Goal: Task Accomplishment & Management: Manage account settings

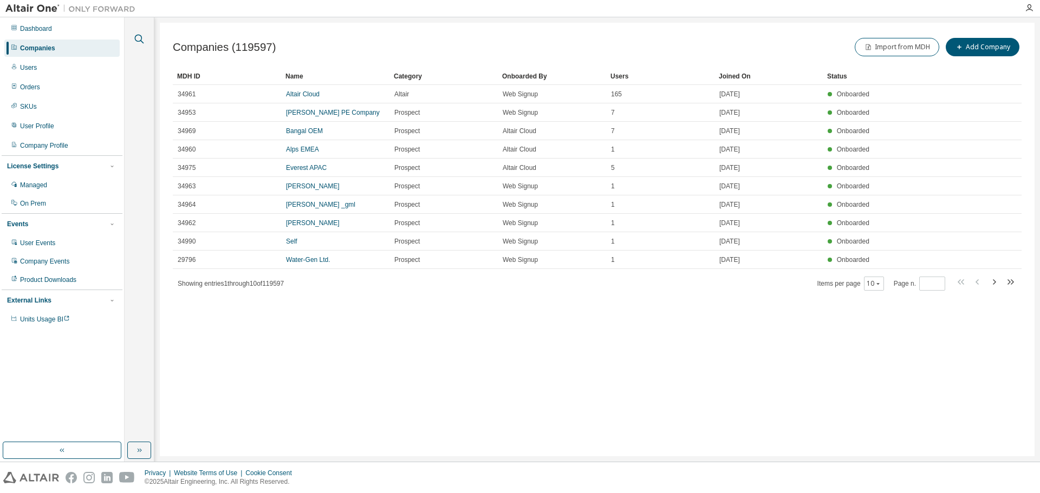
click at [138, 34] on icon "button" at bounding box center [139, 38] width 13 height 13
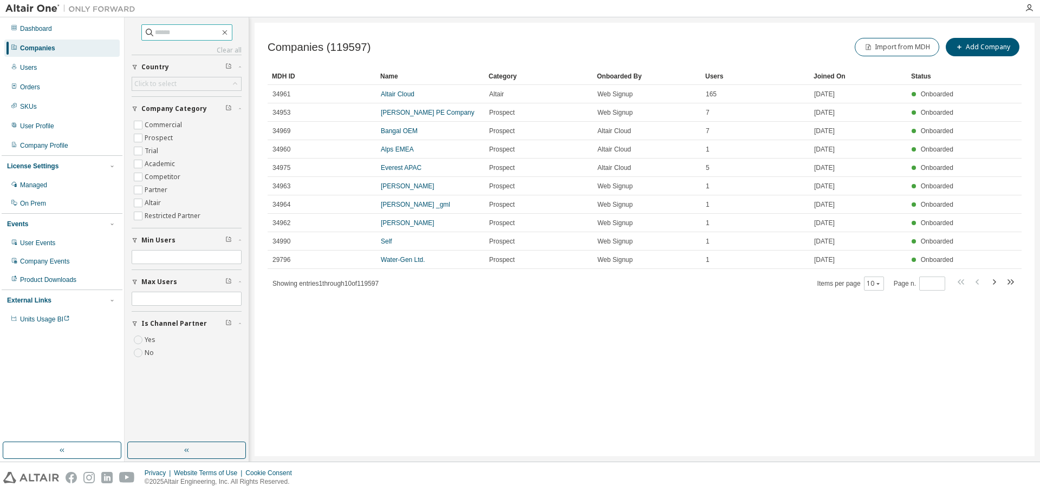
click at [182, 32] on input "text" at bounding box center [187, 32] width 65 height 11
type input "******"
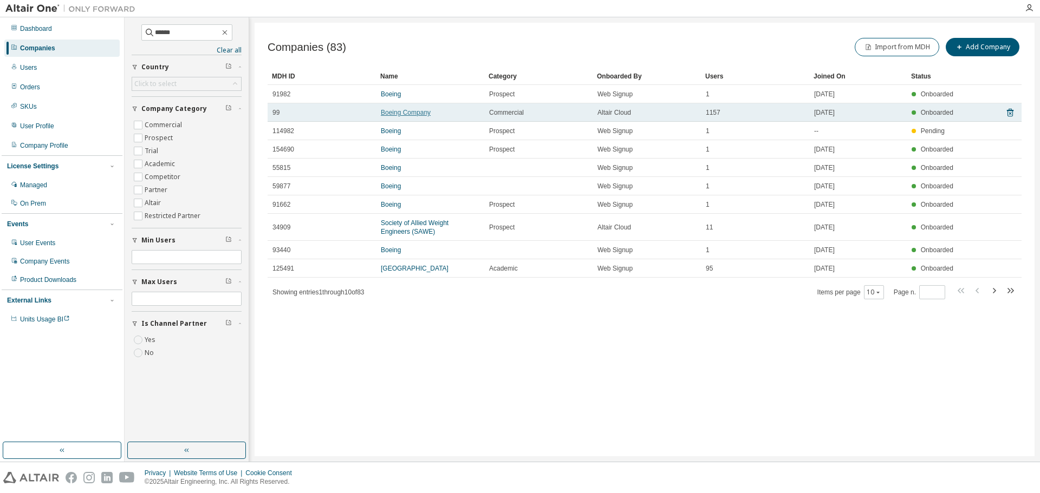
click at [394, 109] on link "Boeing Company" at bounding box center [406, 113] width 50 height 8
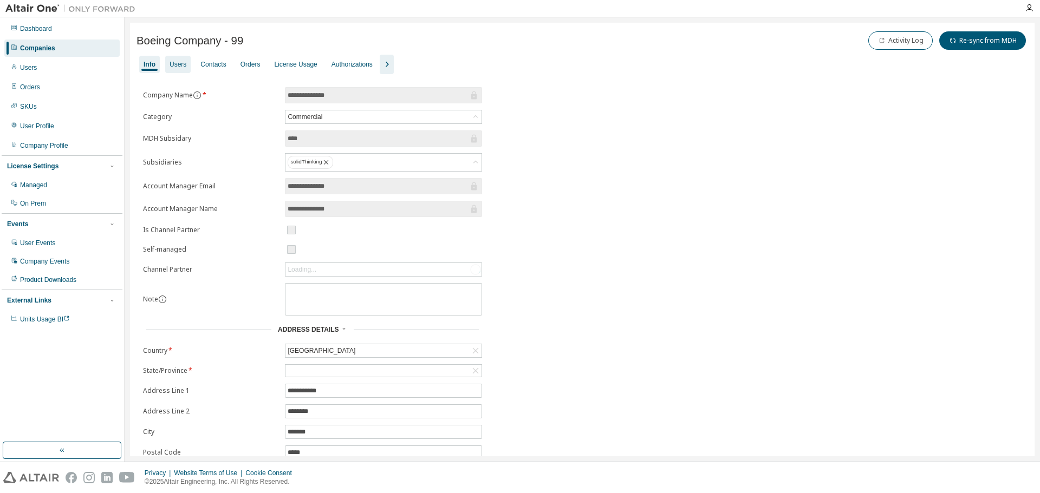
click at [177, 67] on div "Users" at bounding box center [177, 64] width 17 height 9
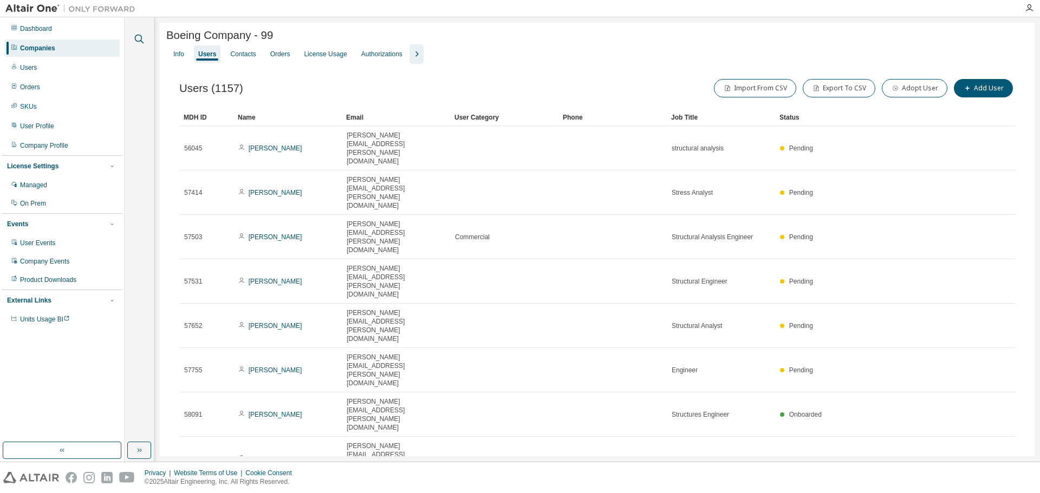
click at [137, 35] on icon "button" at bounding box center [139, 38] width 13 height 13
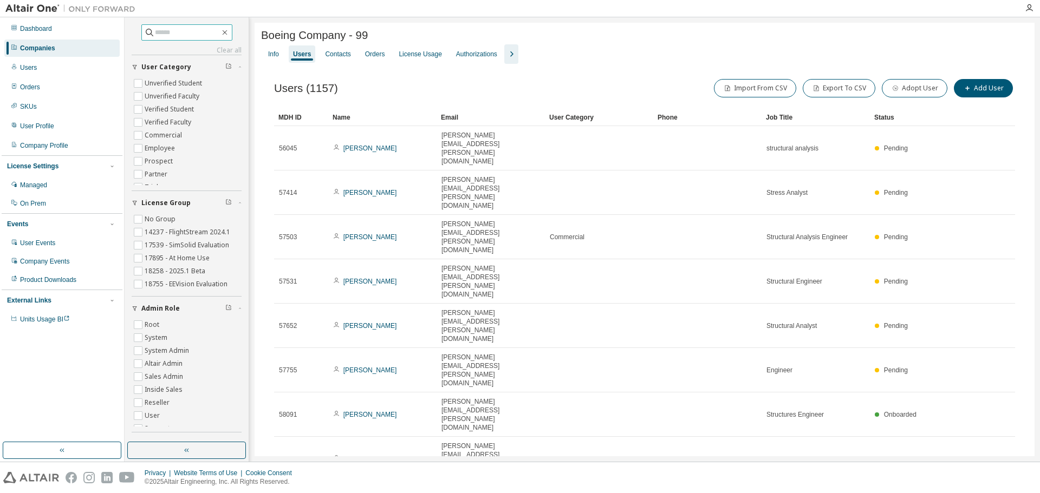
click at [171, 34] on input "text" at bounding box center [187, 32] width 65 height 11
paste input "**********"
type input "**********"
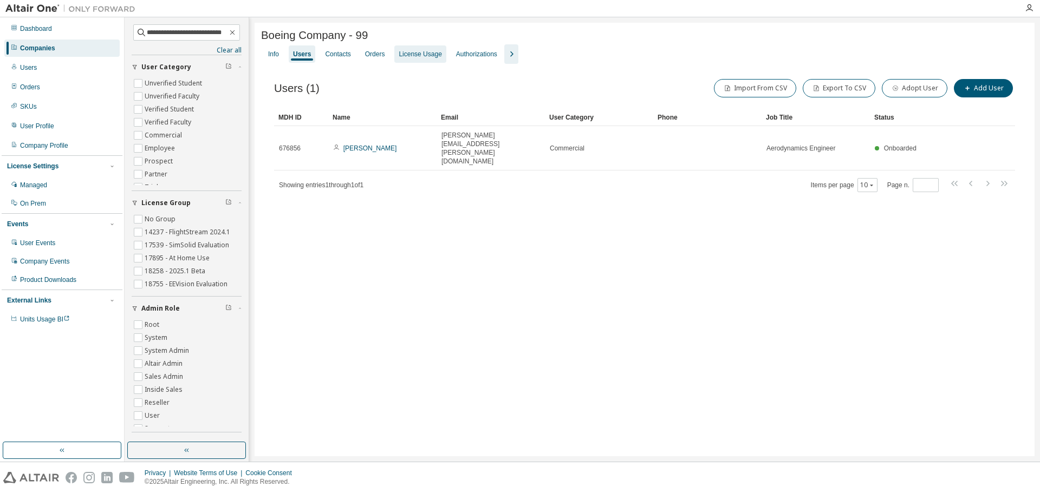
click at [413, 57] on div "License Usage" at bounding box center [419, 54] width 43 height 9
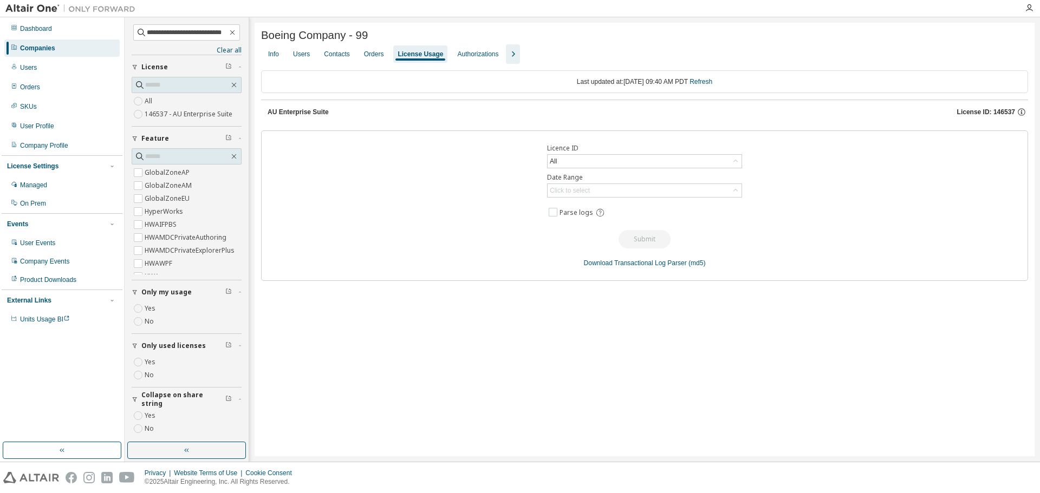
click at [511, 59] on icon "button" at bounding box center [512, 54] width 13 height 13
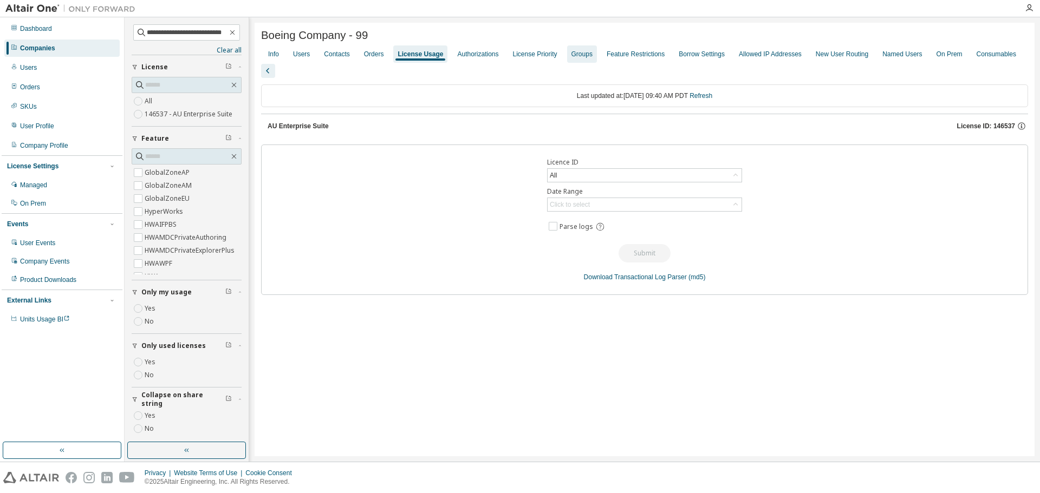
click at [574, 56] on div "Groups" at bounding box center [581, 54] width 21 height 9
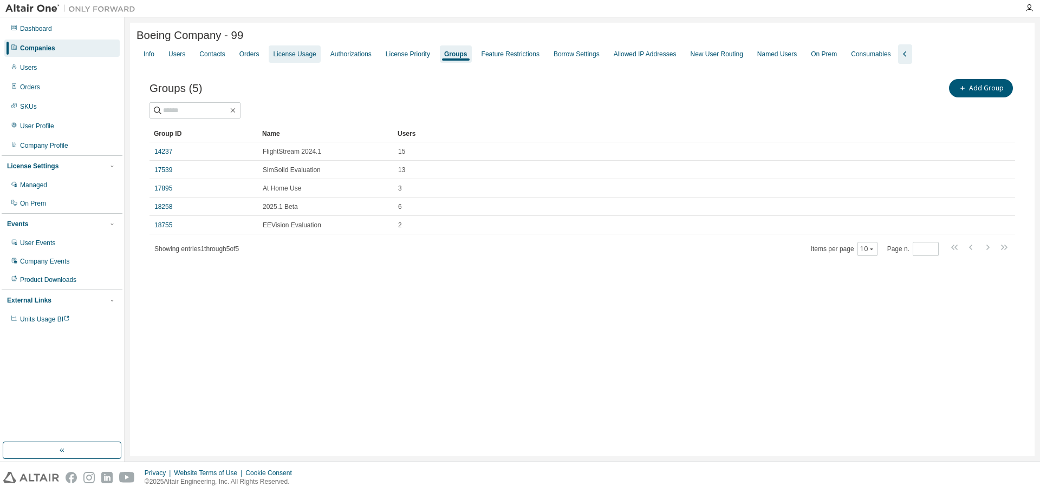
click at [287, 53] on div "License Usage" at bounding box center [294, 54] width 43 height 9
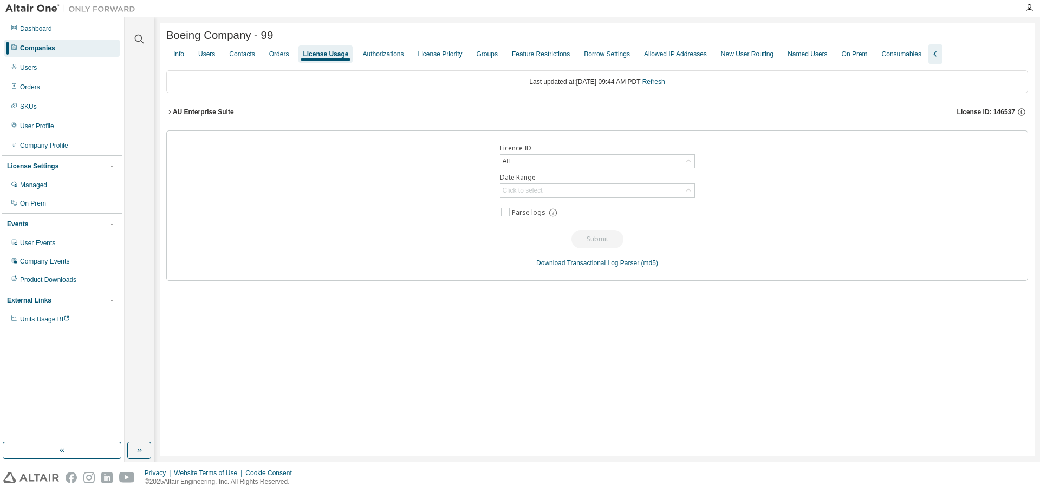
drag, startPoint x: 971, startPoint y: 110, endPoint x: 994, endPoint y: 120, distance: 24.7
click at [971, 110] on span "License ID: 146537" at bounding box center [986, 112] width 58 height 9
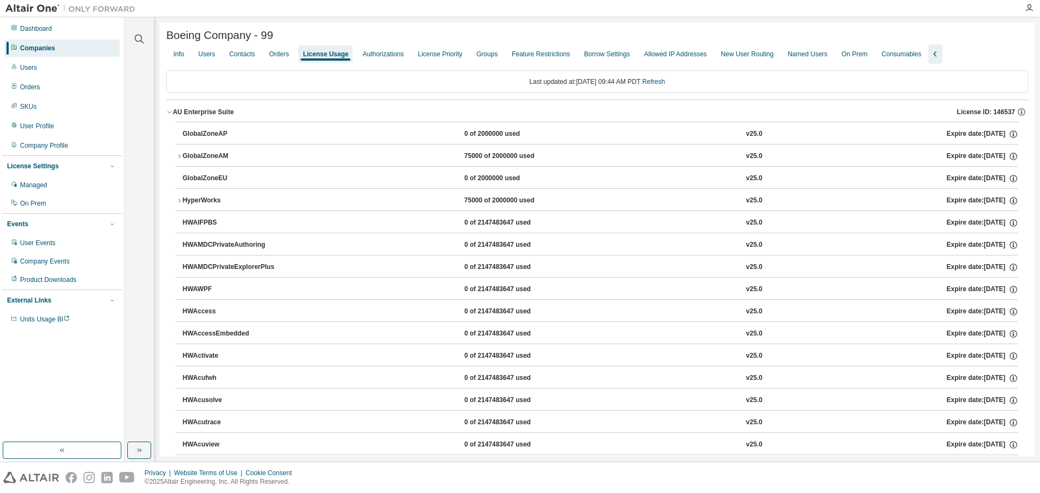
click at [36, 48] on div "Companies" at bounding box center [37, 48] width 35 height 9
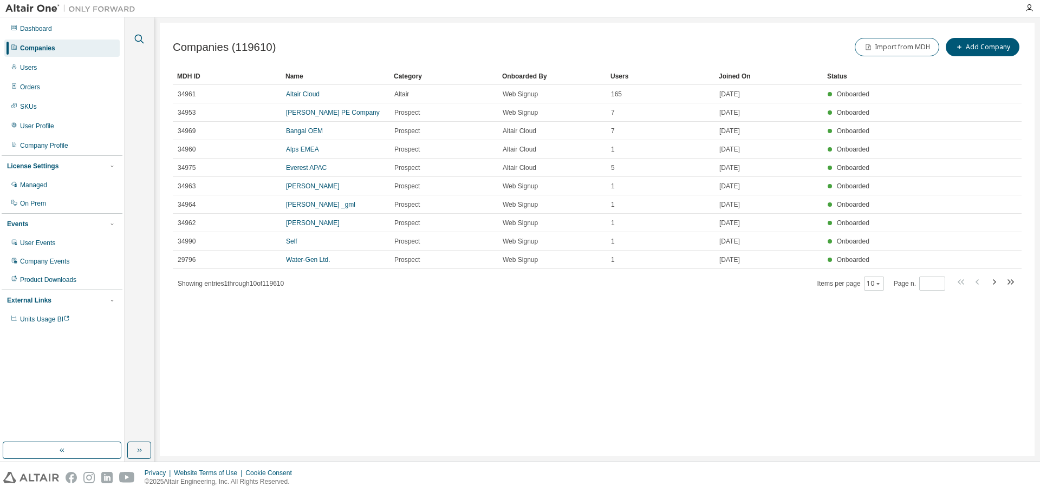
click at [138, 37] on icon "button" at bounding box center [139, 38] width 13 height 13
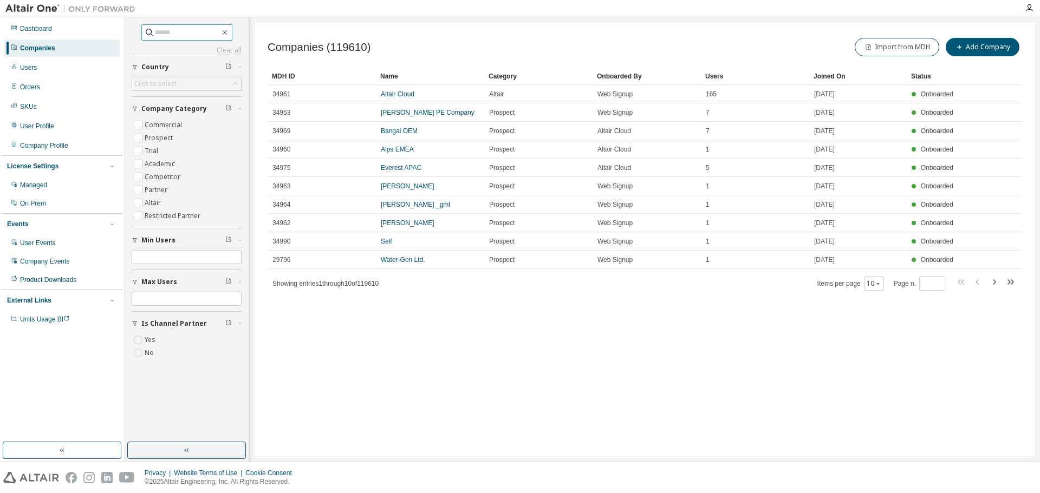
click at [158, 31] on input "text" at bounding box center [187, 32] width 65 height 11
type input "*"
type input "******"
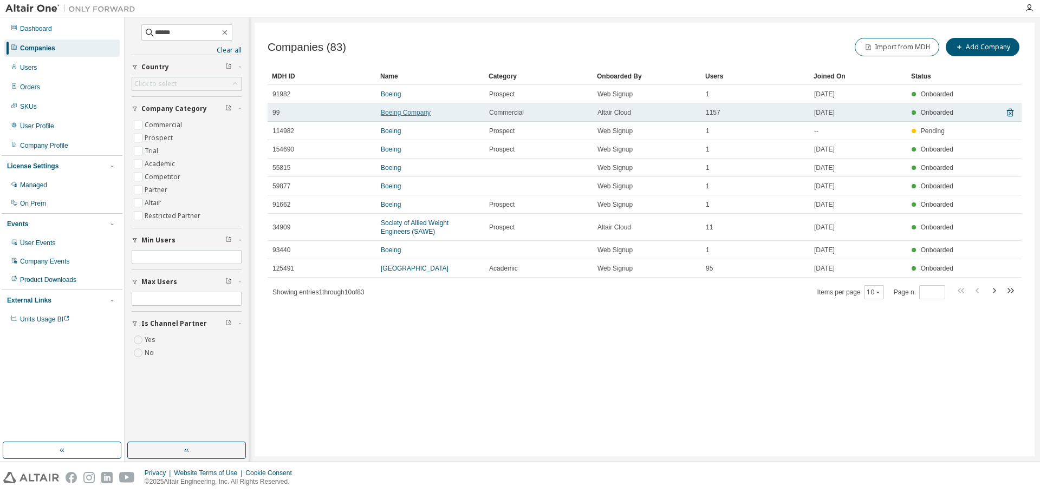
click at [413, 115] on link "Boeing Company" at bounding box center [406, 113] width 50 height 8
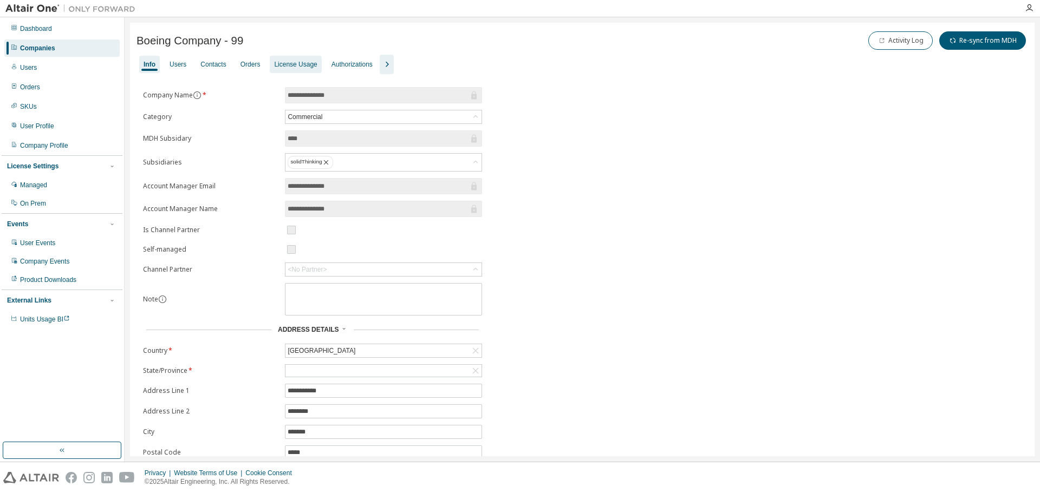
click at [287, 63] on div "License Usage" at bounding box center [295, 64] width 43 height 9
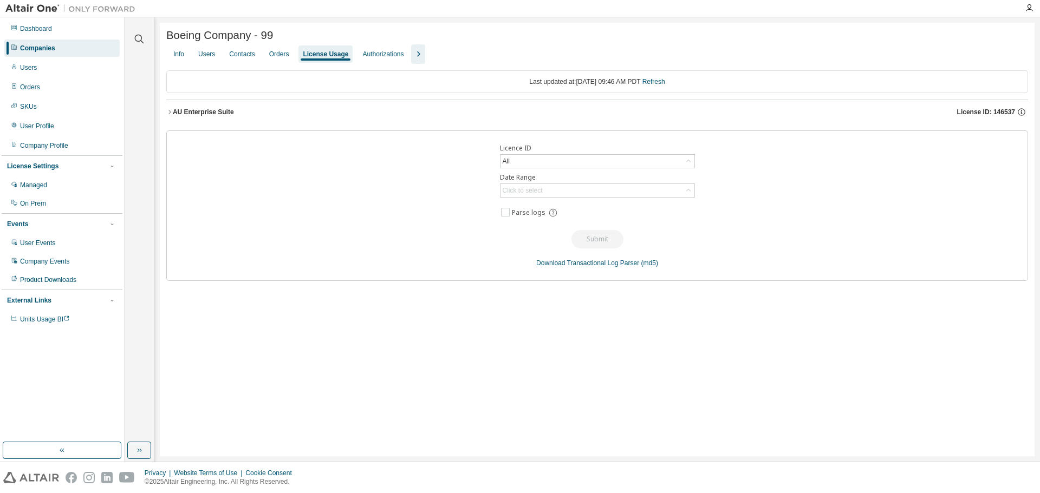
click at [415, 55] on icon "button" at bounding box center [417, 54] width 13 height 13
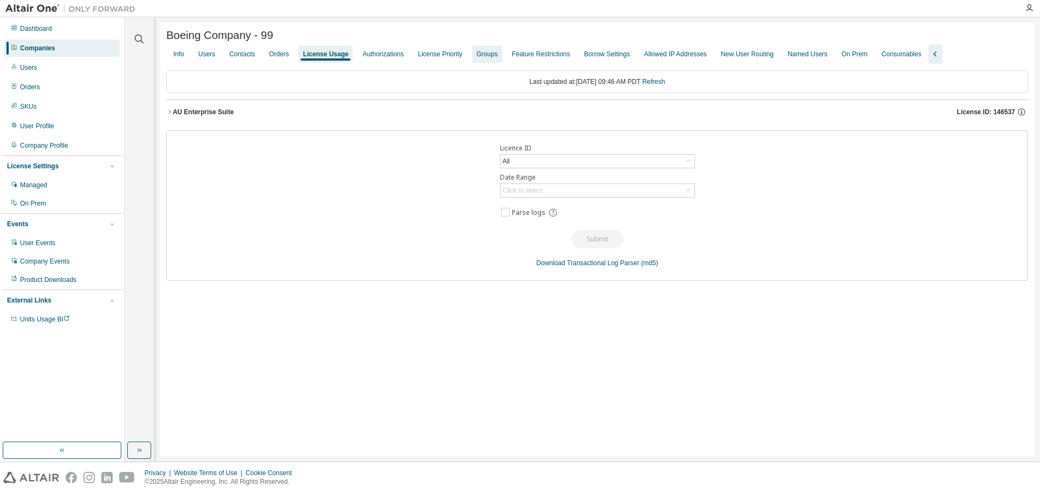
click at [481, 57] on div "Groups" at bounding box center [486, 54] width 21 height 9
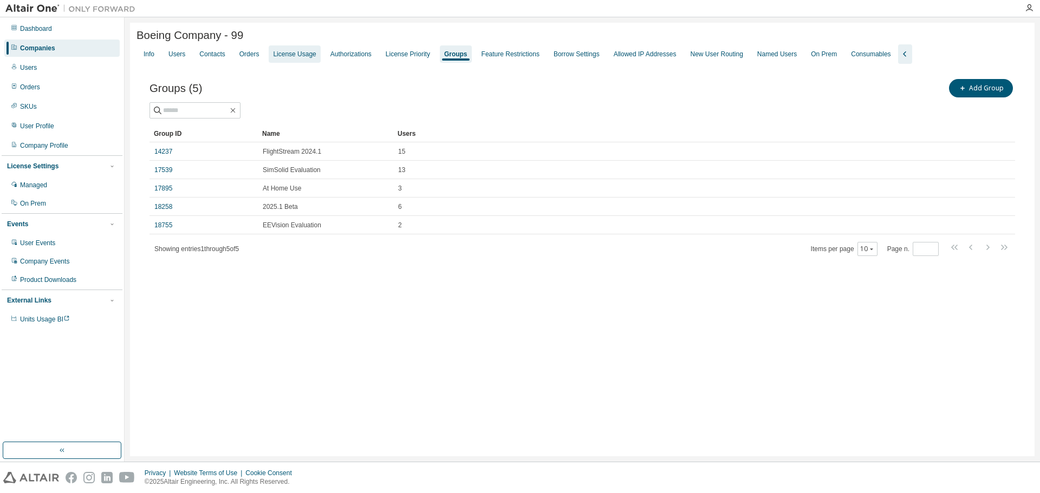
click at [280, 58] on div "License Usage" at bounding box center [294, 54] width 43 height 9
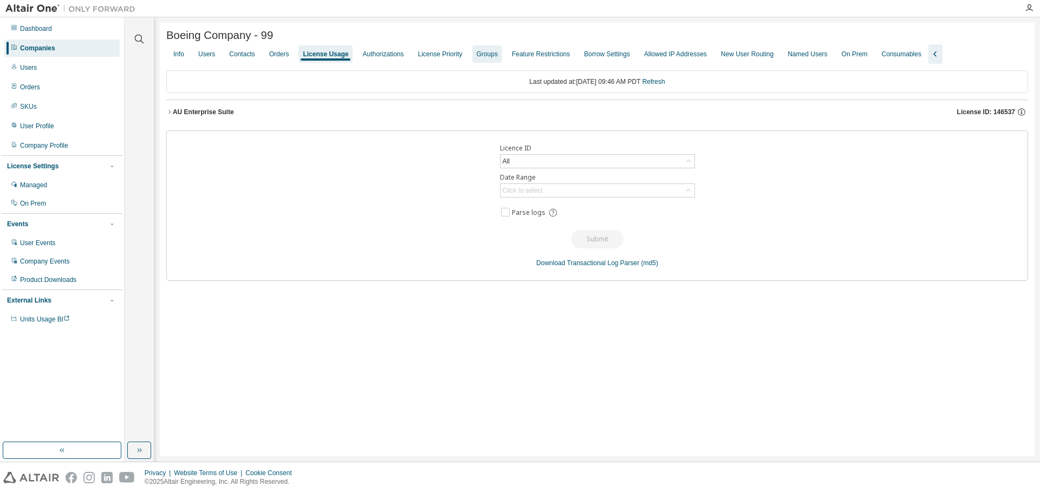
click at [480, 58] on div "Groups" at bounding box center [486, 54] width 21 height 9
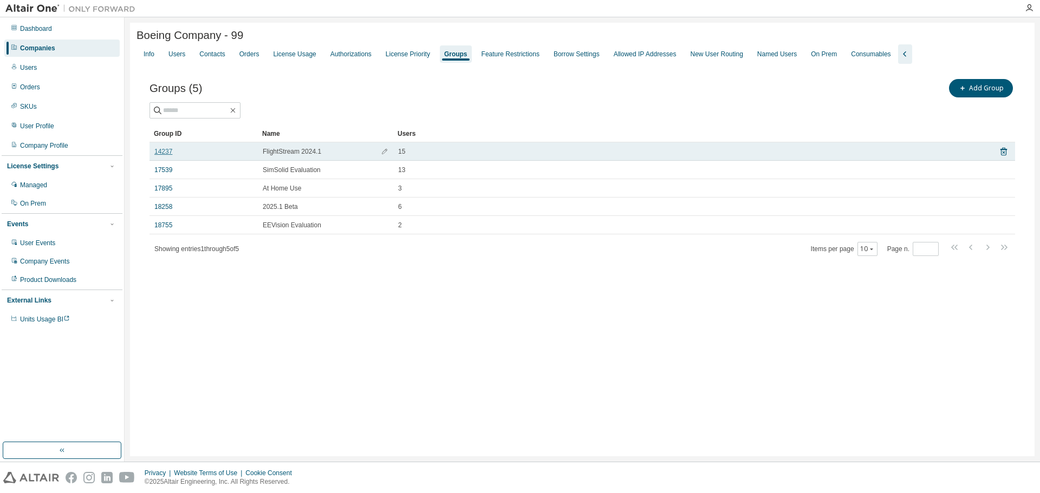
click at [167, 153] on link "14237" at bounding box center [163, 151] width 18 height 9
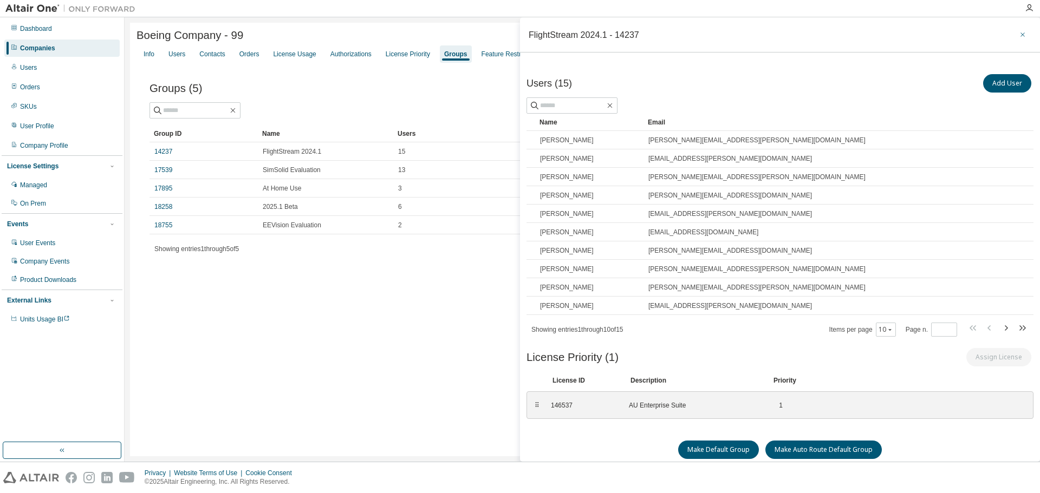
click at [1018, 34] on icon "button" at bounding box center [1022, 34] width 8 height 9
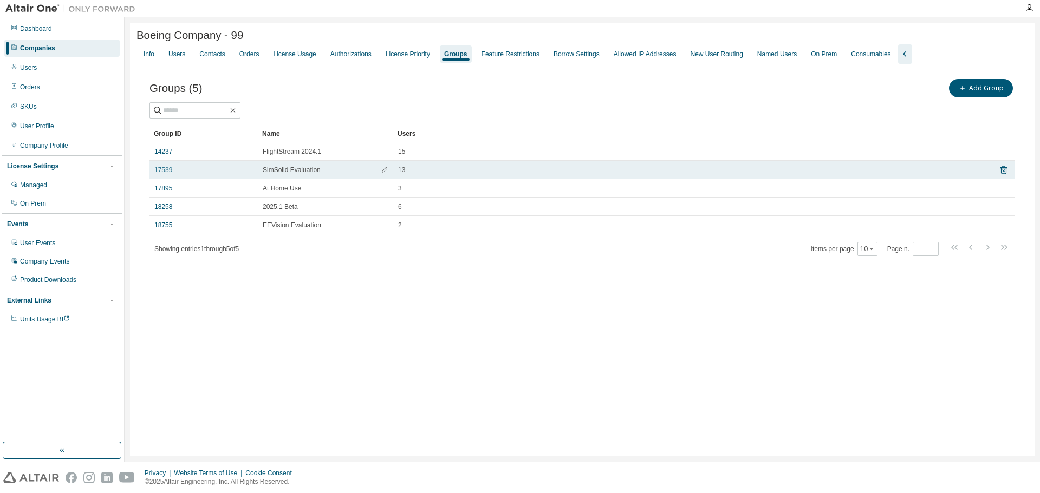
click at [165, 171] on link "17539" at bounding box center [163, 170] width 18 height 9
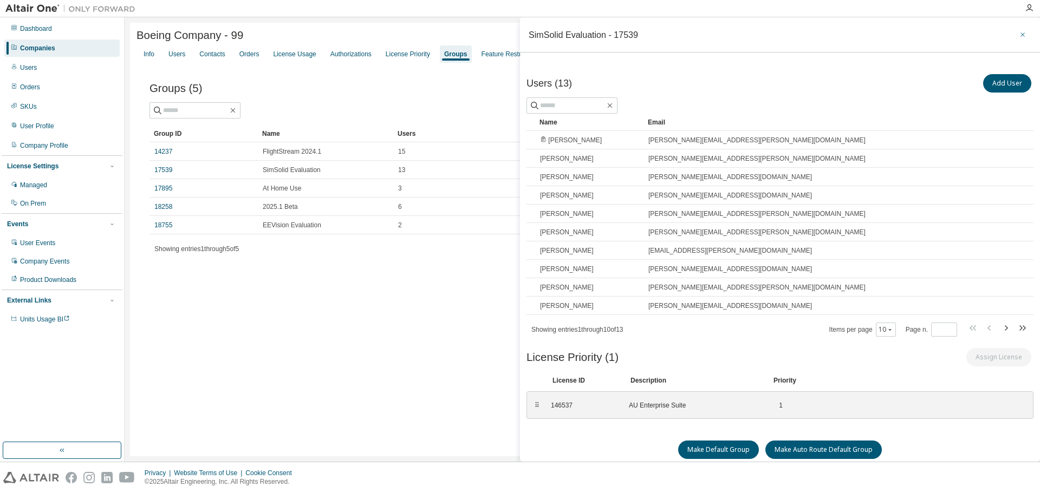
click at [1020, 34] on icon "button" at bounding box center [1022, 34] width 4 height 4
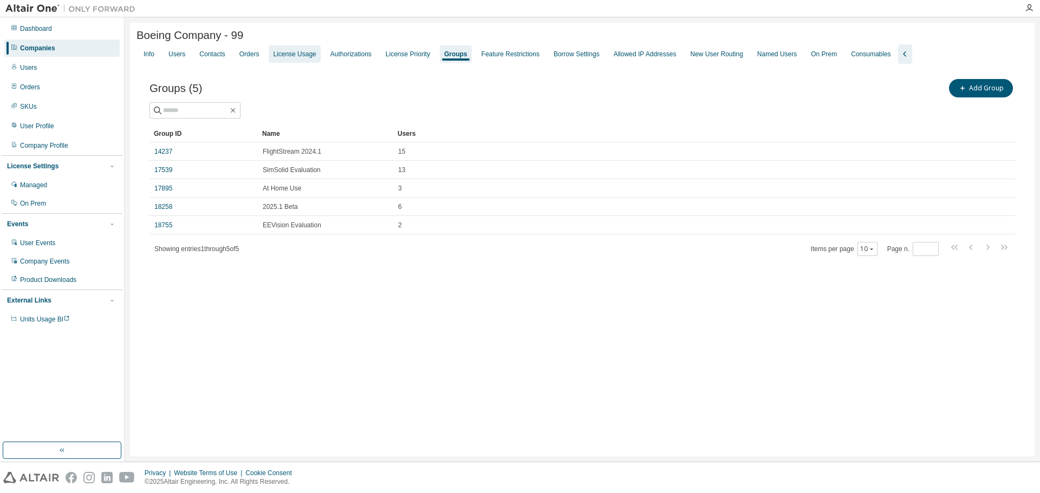
click at [300, 57] on div "License Usage" at bounding box center [294, 54] width 43 height 9
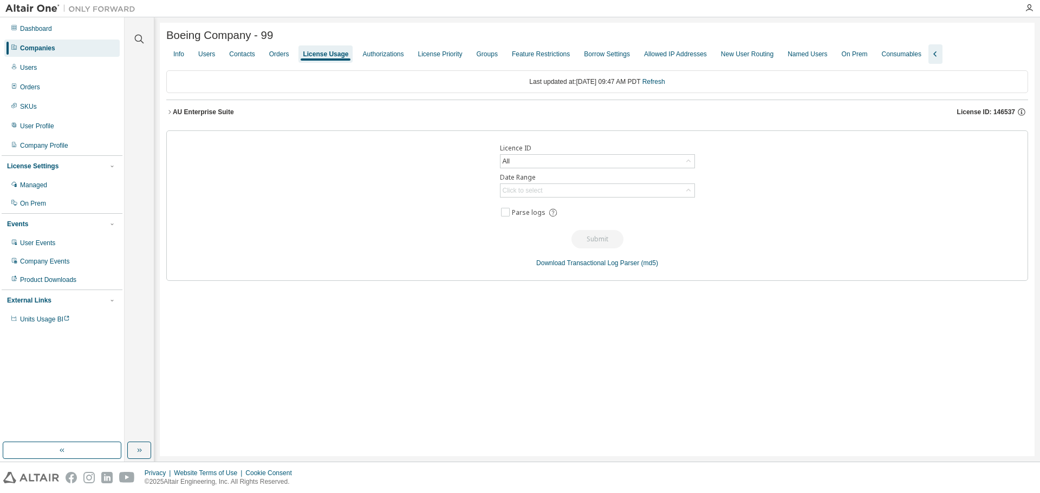
click at [304, 57] on div "License Usage" at bounding box center [325, 54] width 45 height 9
click at [988, 114] on span "License ID: 146537" at bounding box center [986, 112] width 58 height 9
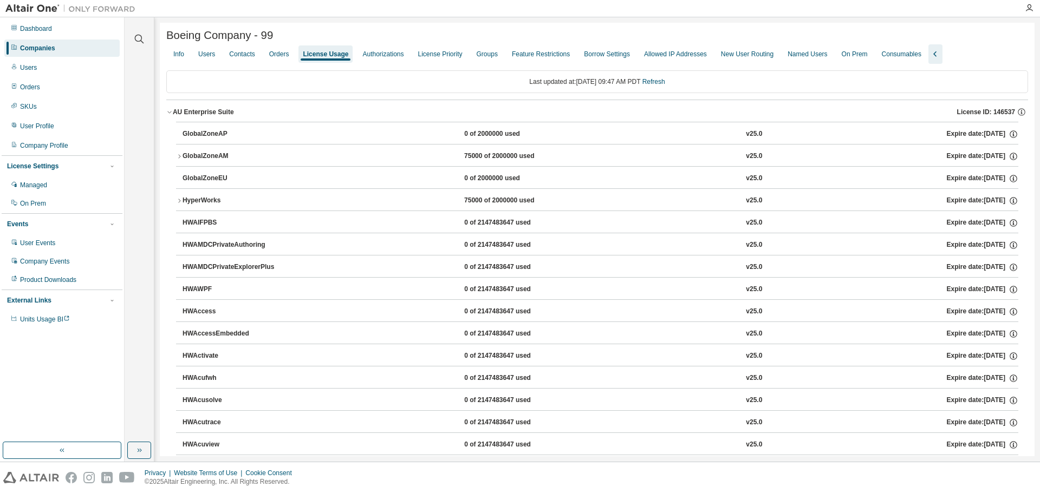
click at [929, 51] on icon "button" at bounding box center [935, 54] width 13 height 13
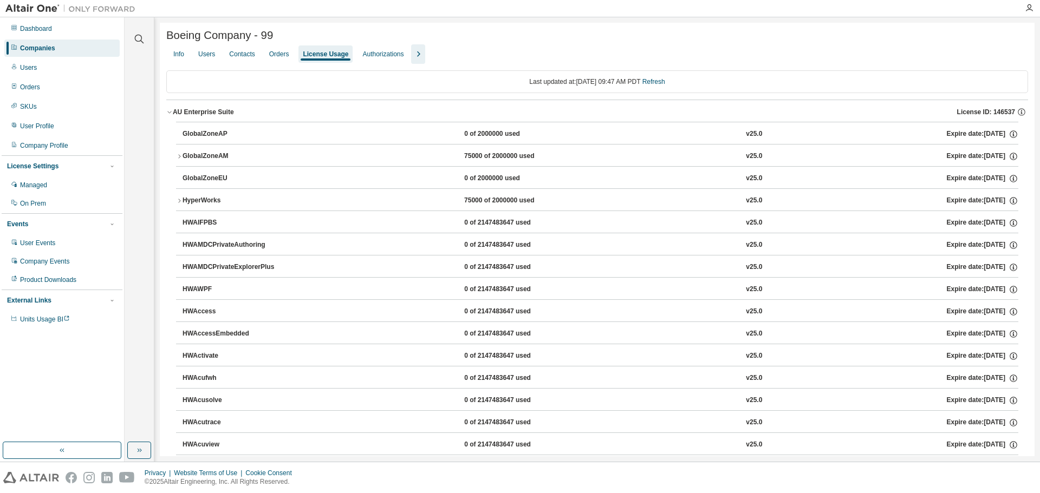
click at [412, 61] on icon "button" at bounding box center [417, 54] width 13 height 13
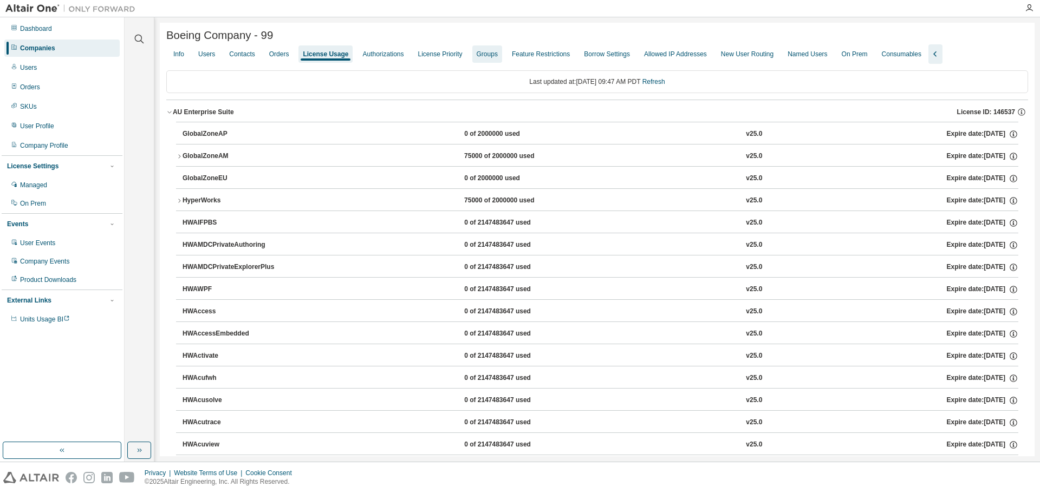
click at [480, 57] on div "Groups" at bounding box center [486, 54] width 21 height 9
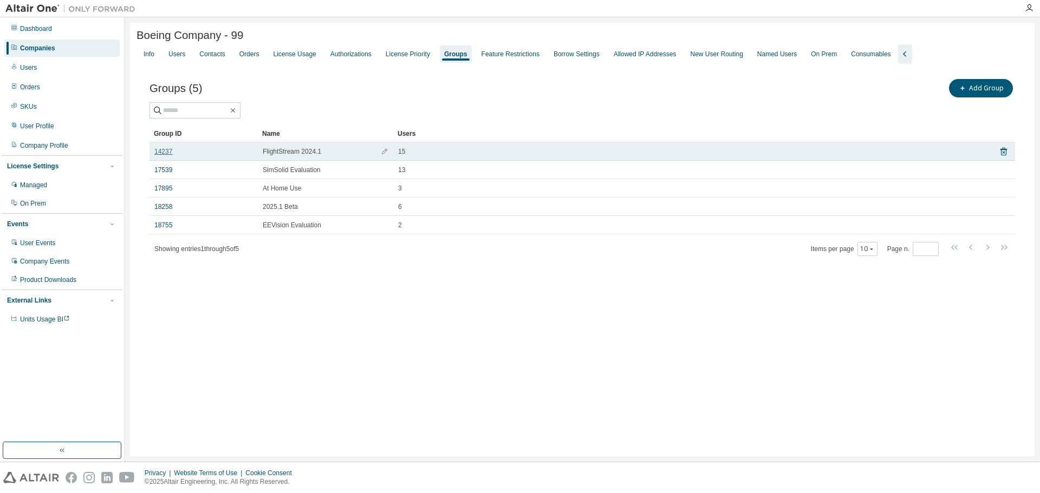
click at [166, 155] on link "14237" at bounding box center [163, 151] width 18 height 9
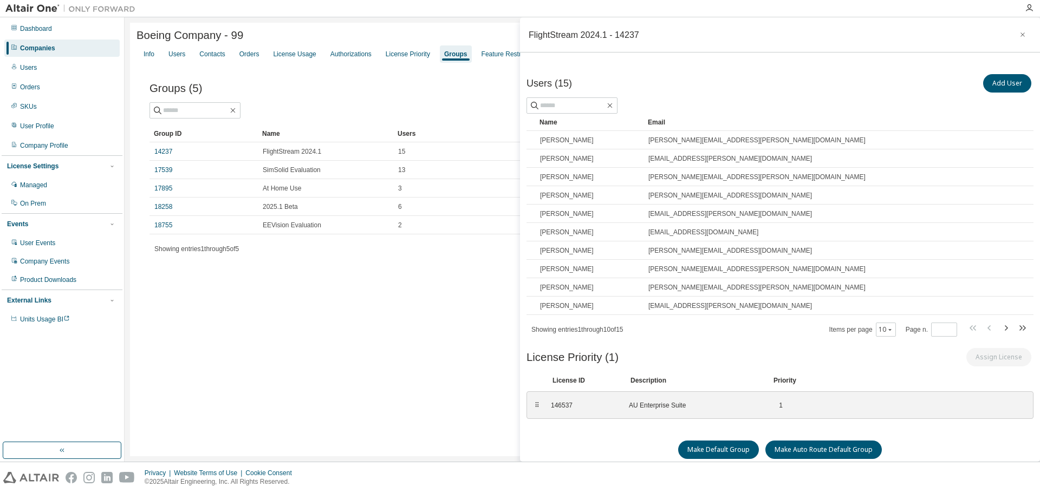
scroll to position [1, 0]
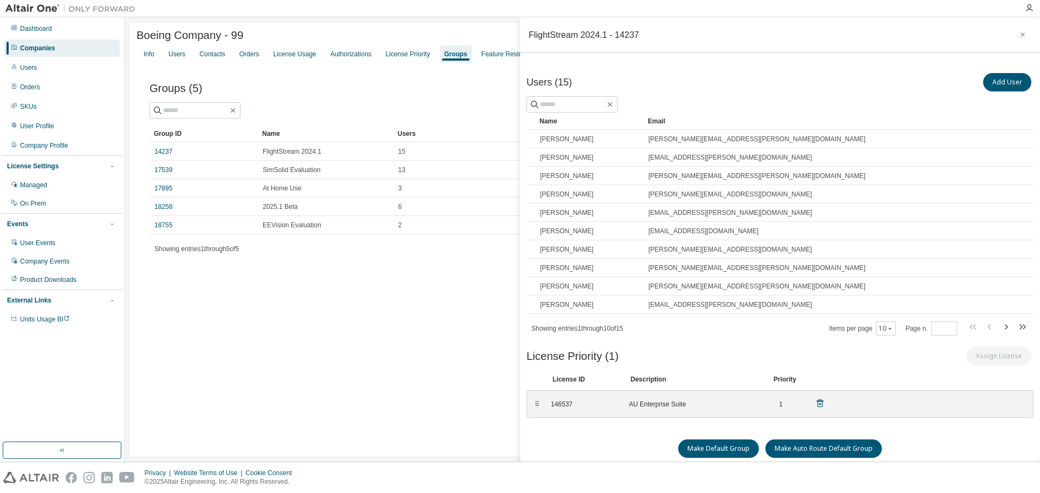
click at [532, 406] on div "⠿ 146537 AU Enterprise Suite 1" at bounding box center [779, 404] width 507 height 28
drag, startPoint x: 687, startPoint y: 406, endPoint x: 552, endPoint y: 413, distance: 135.5
click at [552, 413] on div "146537 AU Enterprise Suite 1" at bounding box center [687, 404] width 287 height 18
click at [1018, 35] on icon "button" at bounding box center [1022, 34] width 8 height 9
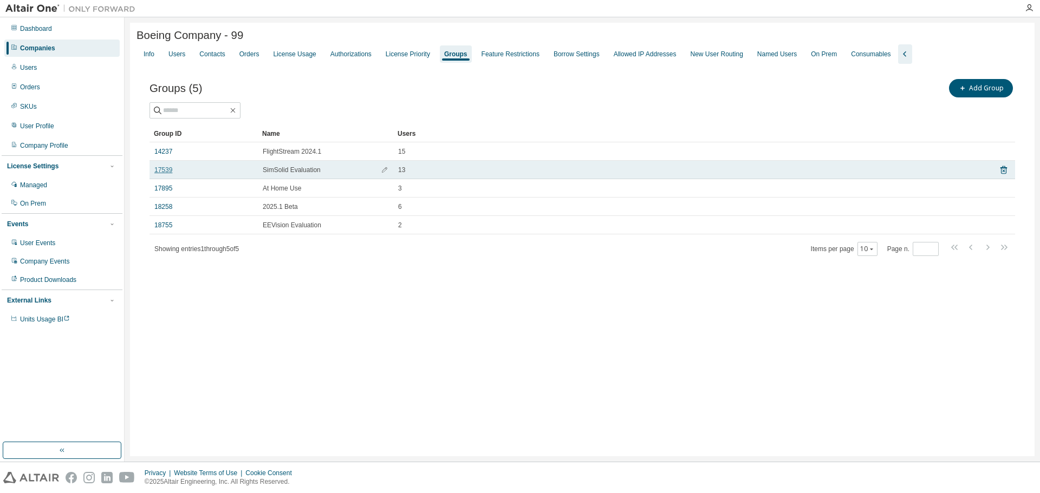
click at [160, 174] on link "17539" at bounding box center [163, 170] width 18 height 9
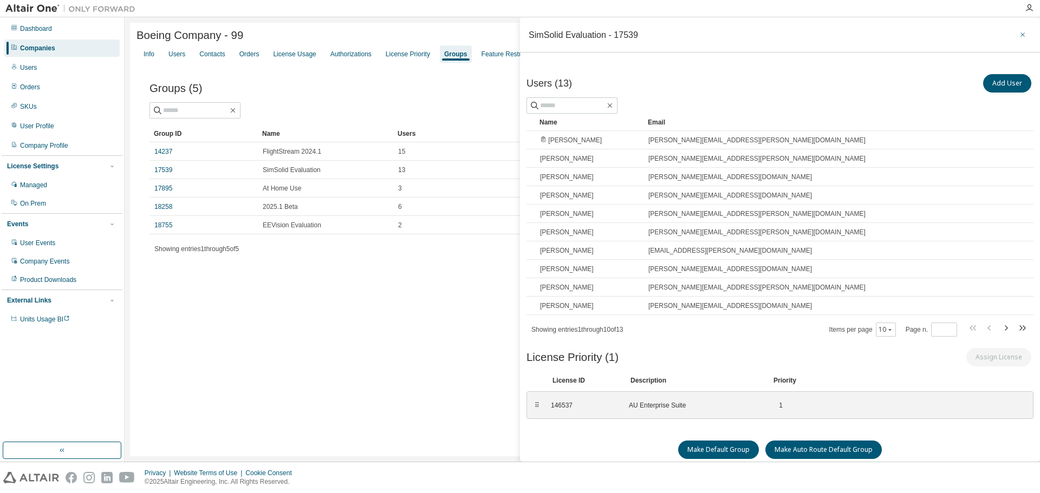
click at [1018, 35] on icon "button" at bounding box center [1022, 34] width 8 height 9
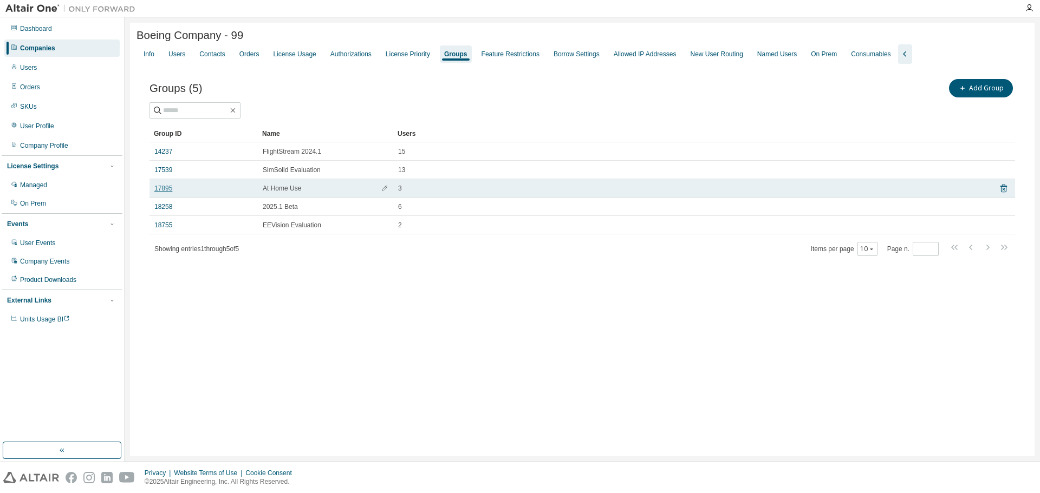
click at [166, 191] on link "17895" at bounding box center [163, 188] width 18 height 9
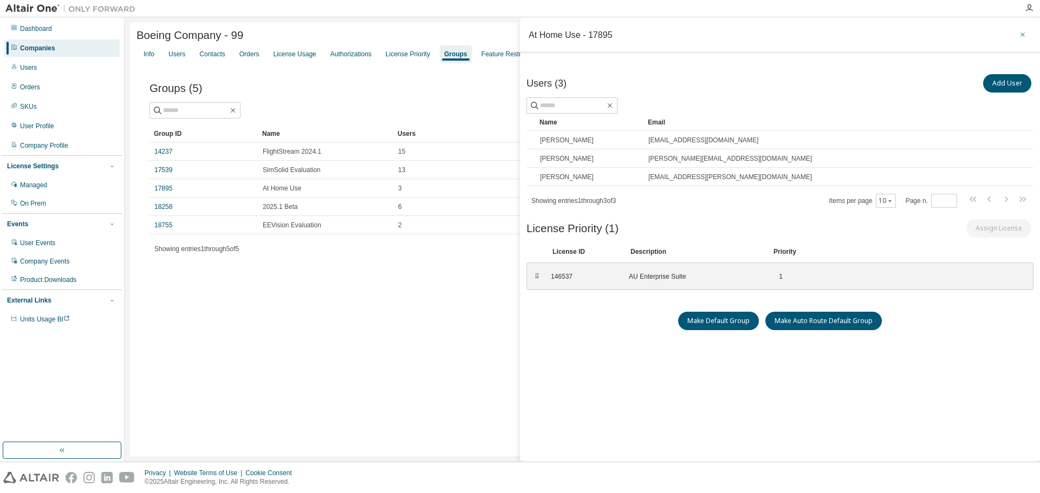
click at [1023, 33] on button "button" at bounding box center [1022, 34] width 17 height 17
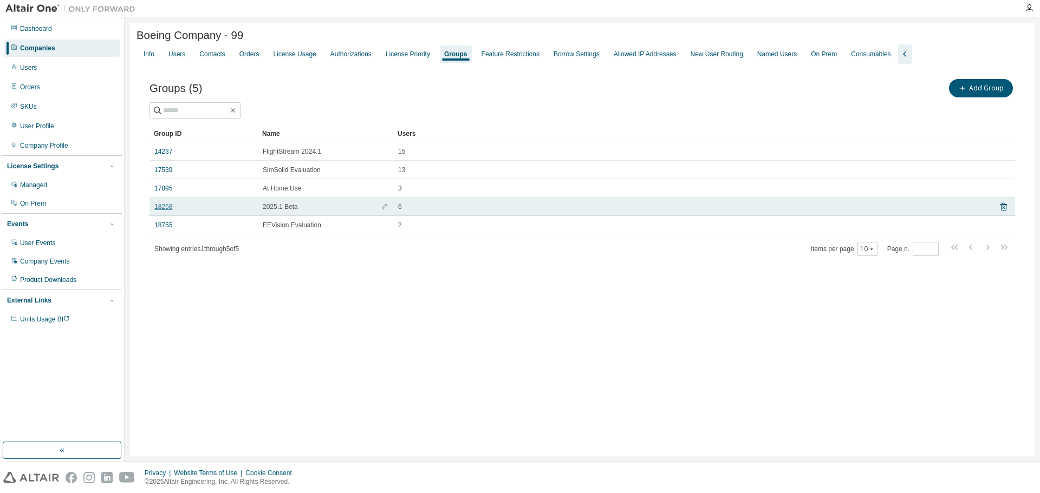
click at [155, 209] on link "18258" at bounding box center [163, 206] width 18 height 9
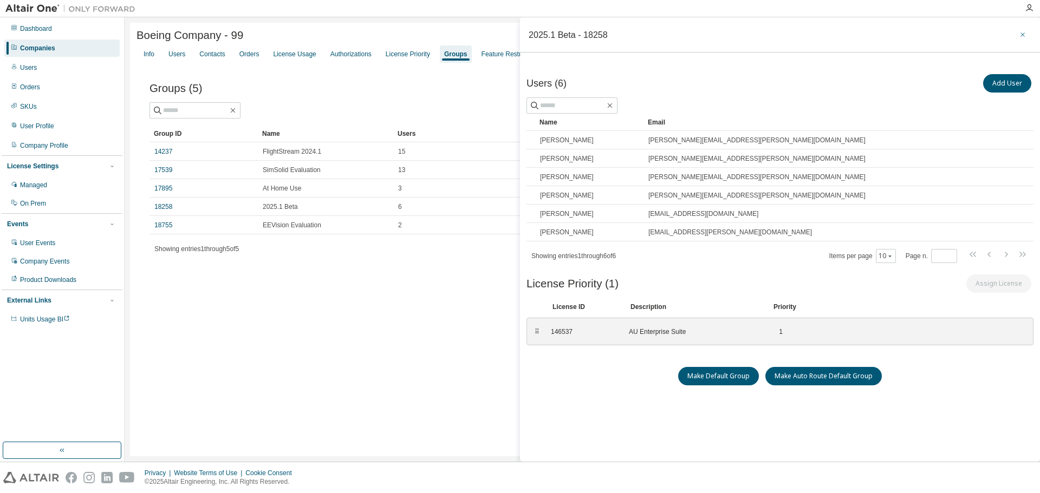
click at [1018, 32] on icon "button" at bounding box center [1022, 34] width 8 height 9
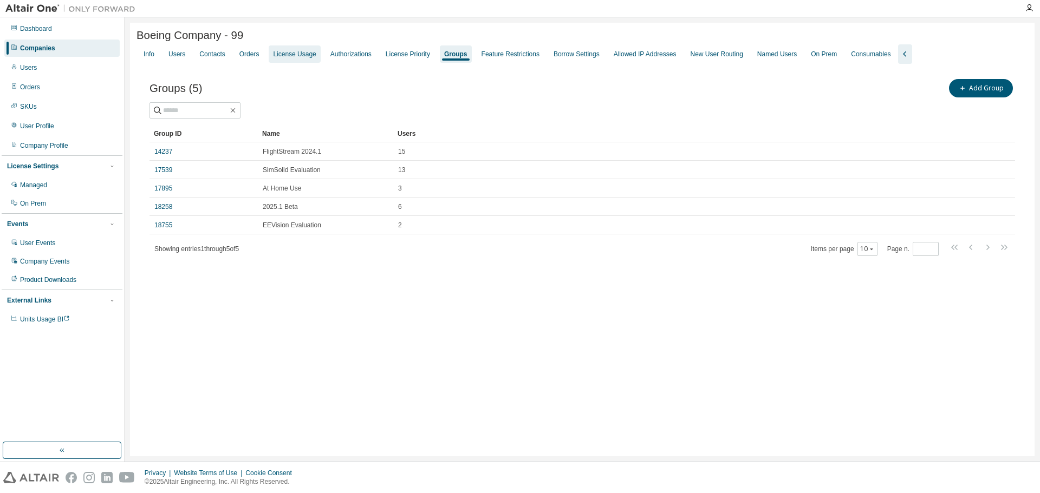
click at [293, 56] on div "License Usage" at bounding box center [294, 54] width 43 height 9
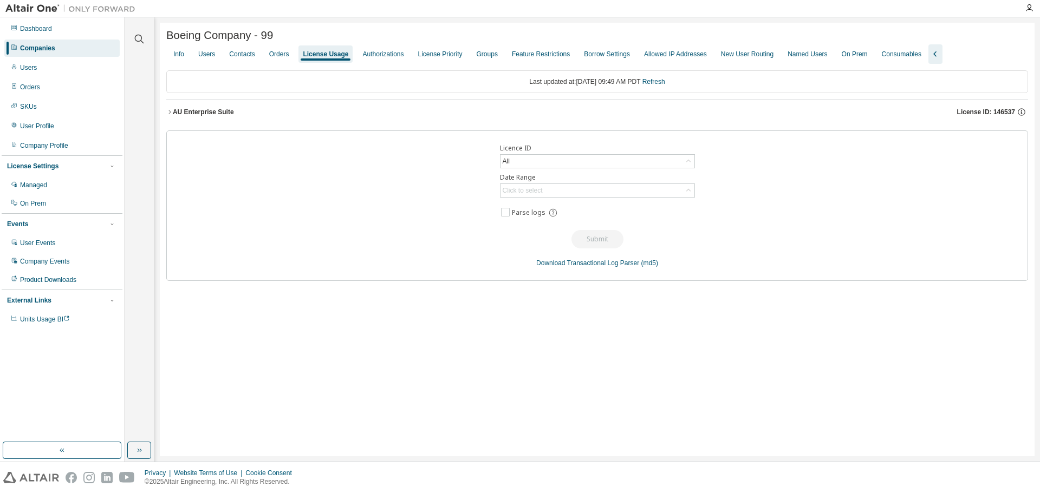
click at [1002, 112] on span "License ID: 146537" at bounding box center [986, 112] width 58 height 9
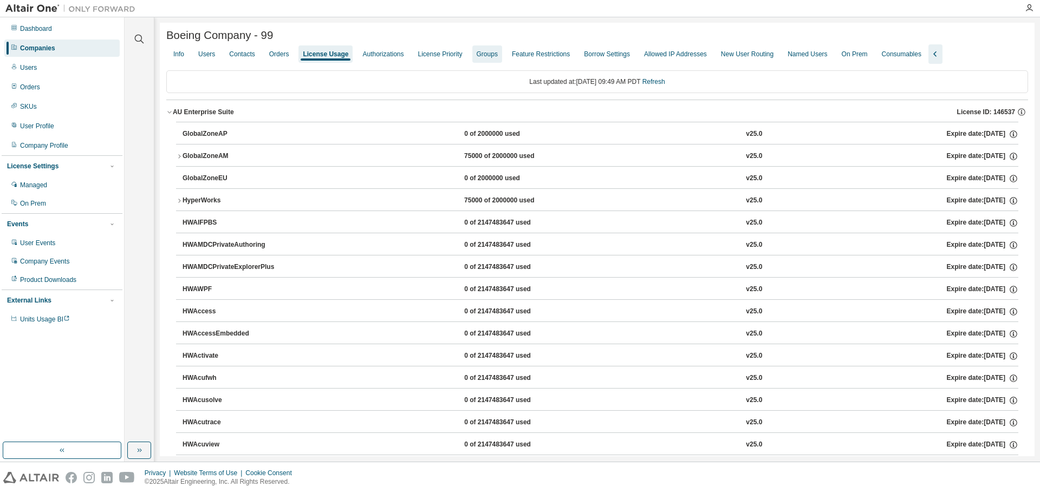
click at [477, 58] on div "Groups" at bounding box center [486, 54] width 21 height 9
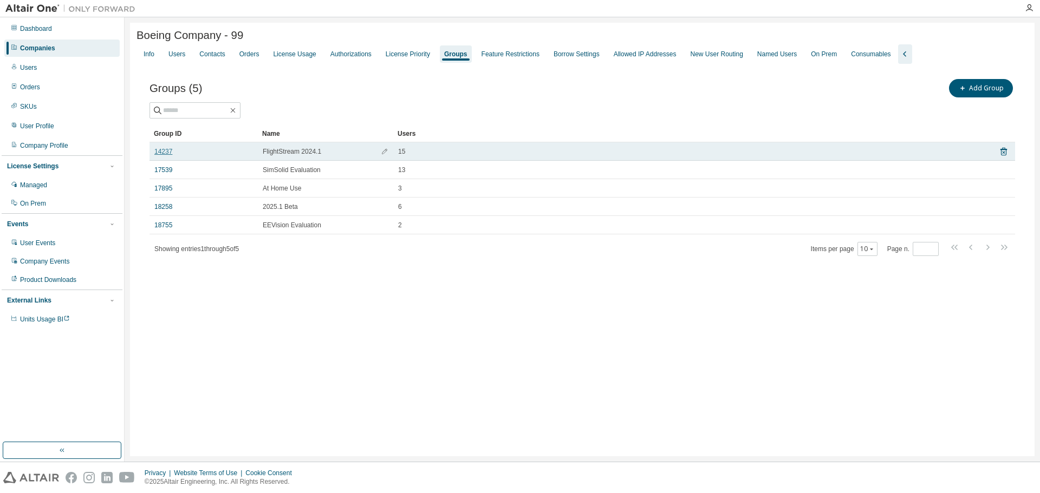
click at [161, 153] on link "14237" at bounding box center [163, 151] width 18 height 9
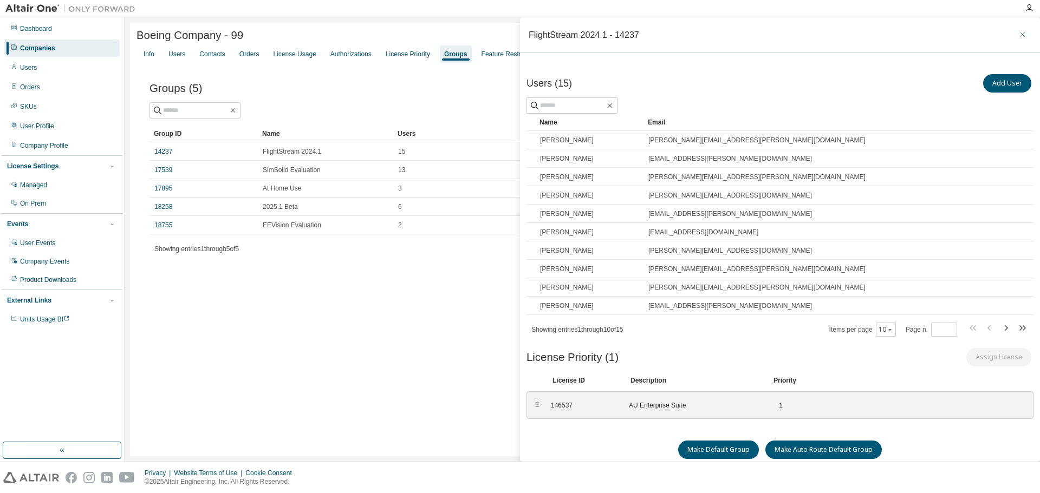
click at [1020, 35] on icon "button" at bounding box center [1022, 34] width 4 height 4
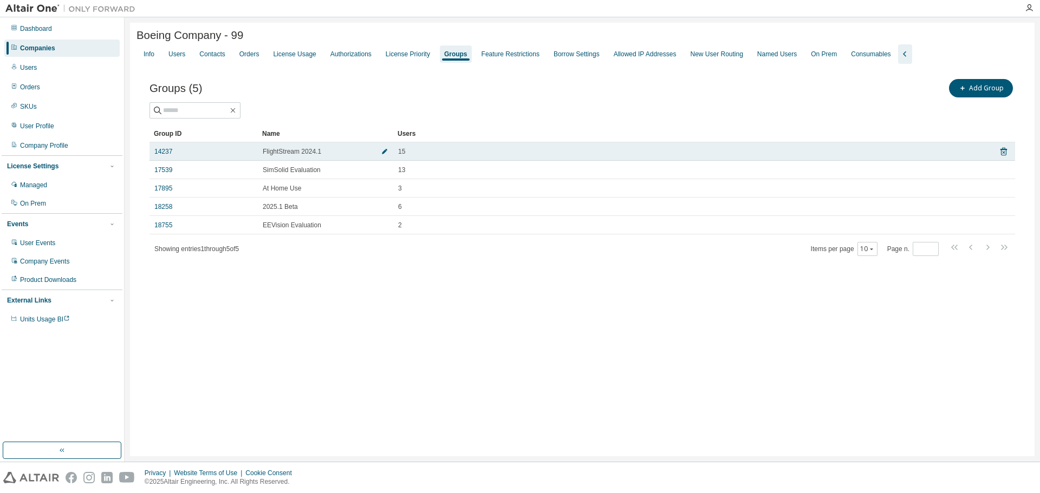
click at [385, 152] on icon "button" at bounding box center [384, 151] width 6 height 6
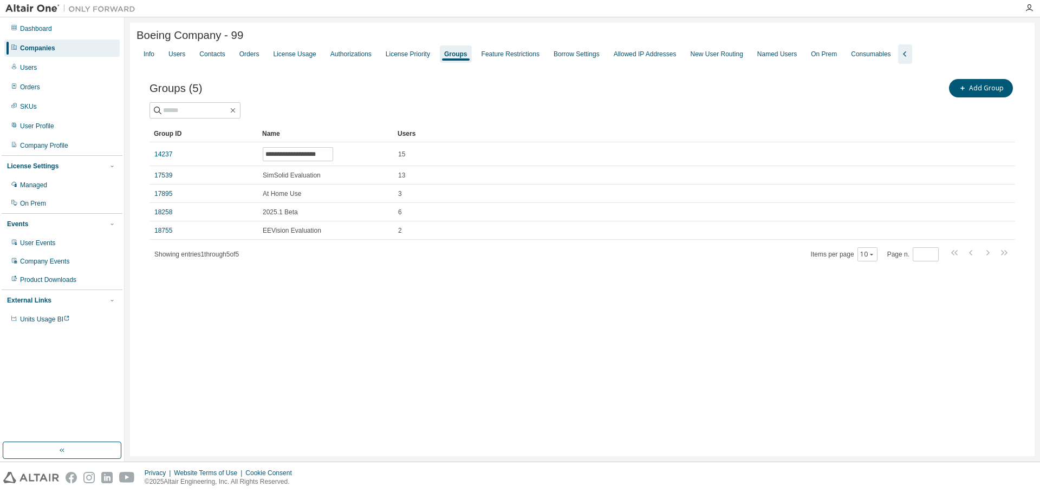
click at [360, 299] on div "**********" at bounding box center [582, 240] width 904 height 434
drag, startPoint x: 548, startPoint y: 361, endPoint x: 522, endPoint y: 325, distance: 43.7
click at [549, 361] on div "**********" at bounding box center [582, 240] width 904 height 434
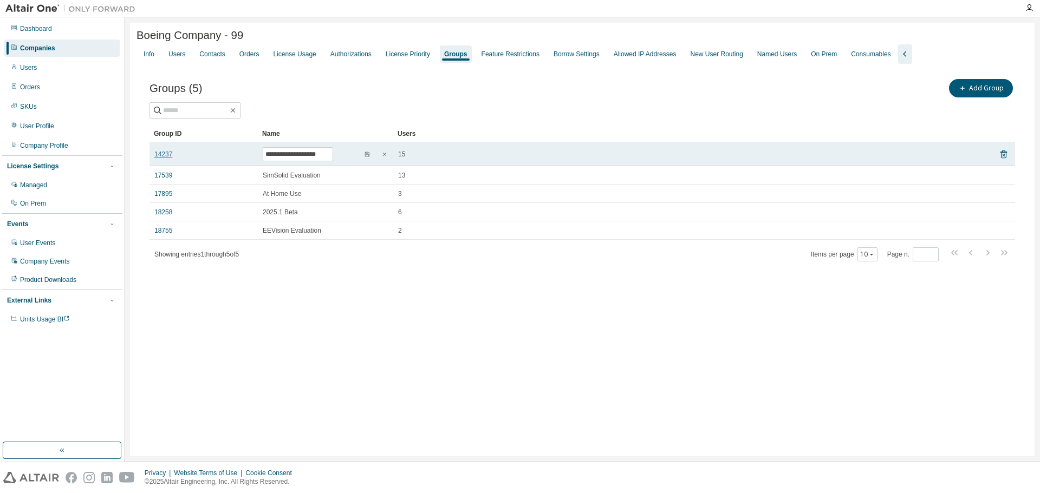
click at [165, 155] on link "14237" at bounding box center [163, 154] width 18 height 9
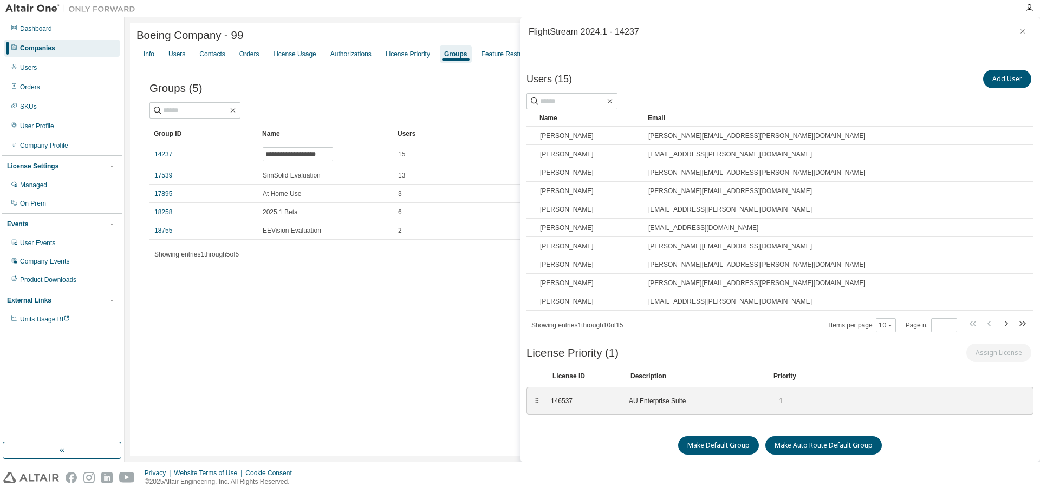
scroll to position [5, 0]
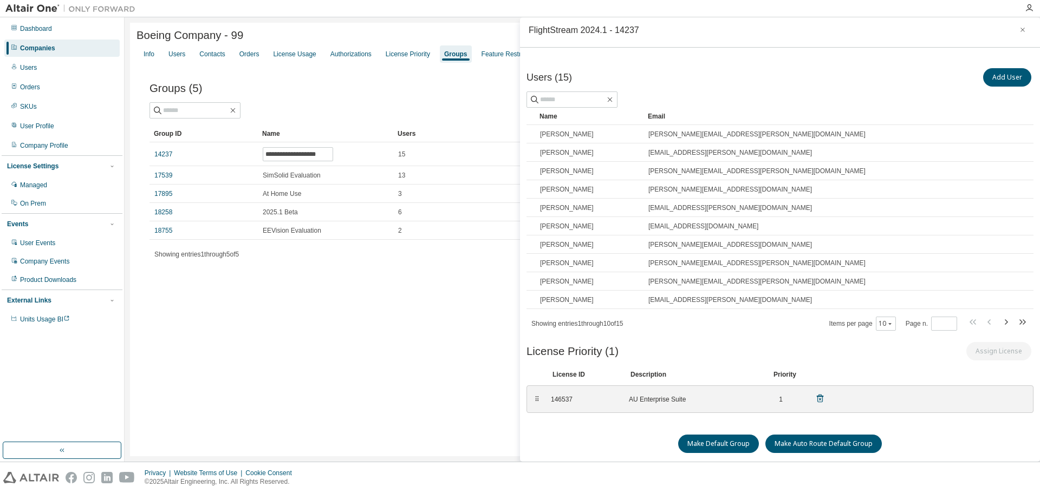
click at [535, 399] on div "⠿" at bounding box center [536, 399] width 6 height 9
click at [1018, 28] on icon "button" at bounding box center [1022, 29] width 8 height 9
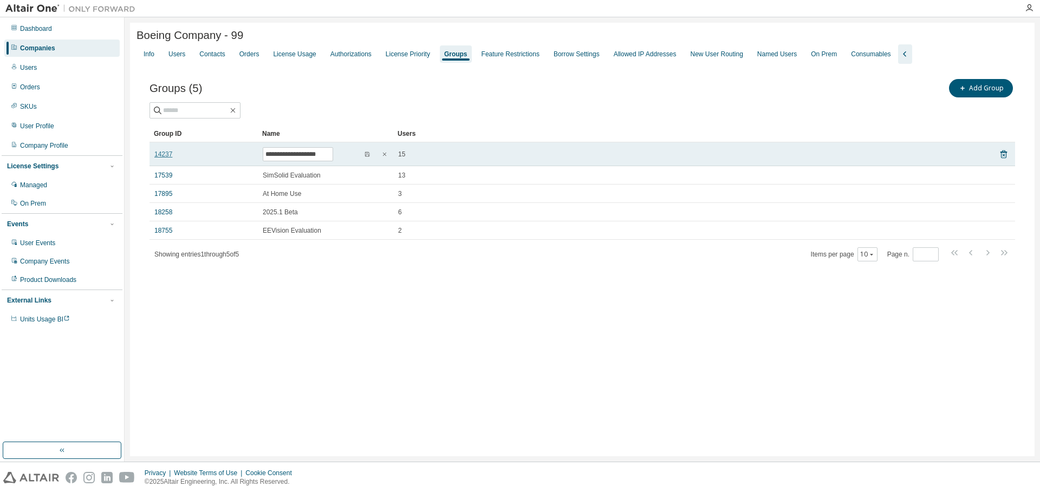
click at [170, 156] on link "14237" at bounding box center [163, 154] width 18 height 9
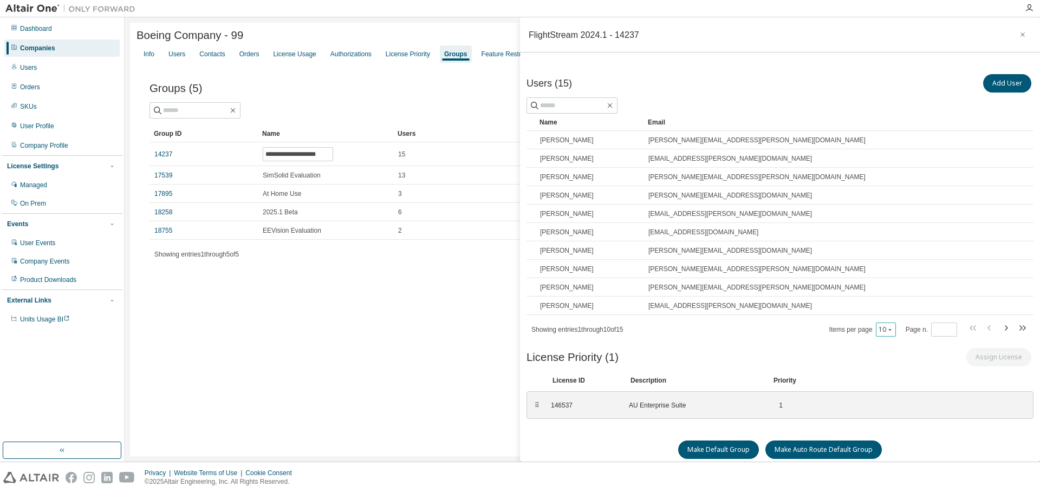
click at [886, 331] on icon "button" at bounding box center [889, 329] width 6 height 6
click at [890, 393] on div "100" at bounding box center [909, 396] width 87 height 13
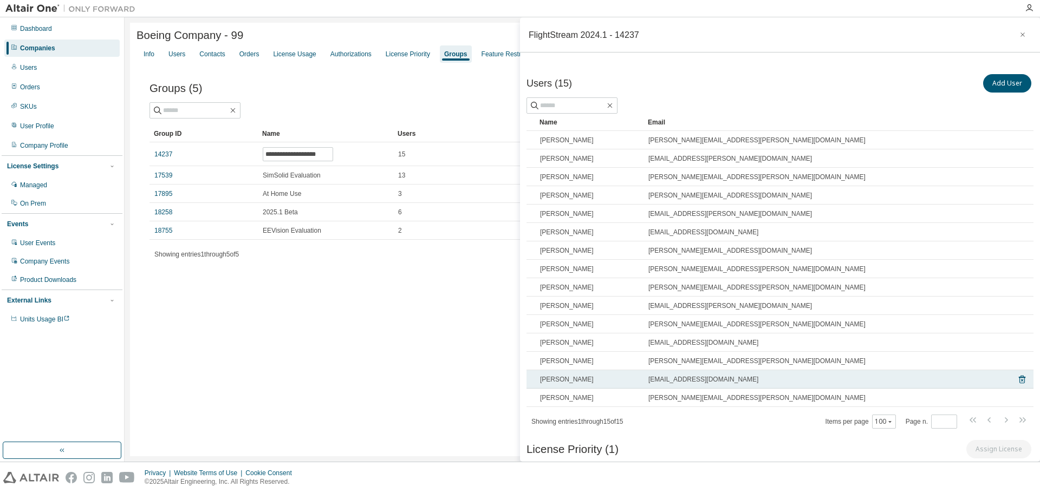
click at [591, 383] on div "[PERSON_NAME]" at bounding box center [589, 379] width 99 height 9
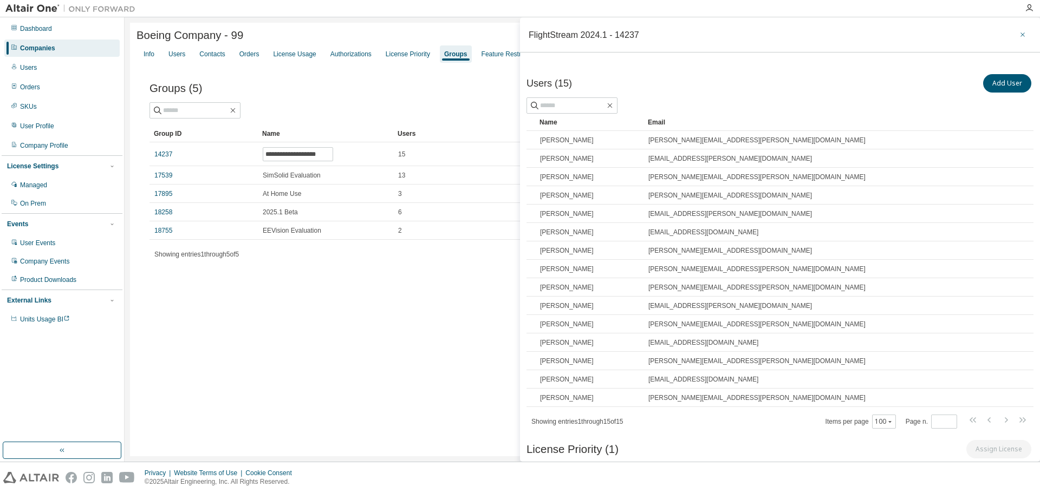
click at [1018, 32] on icon "button" at bounding box center [1022, 34] width 8 height 9
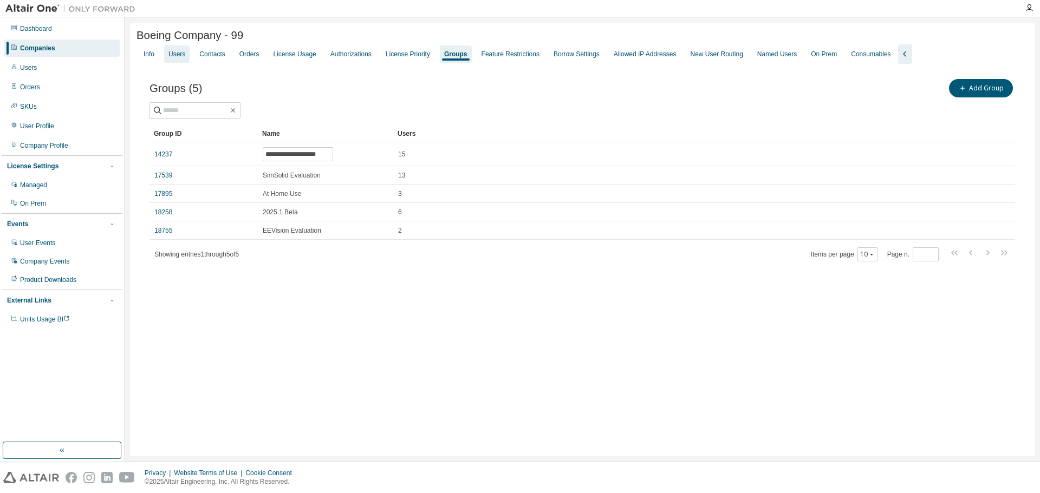
click at [177, 56] on div "Users" at bounding box center [176, 54] width 17 height 9
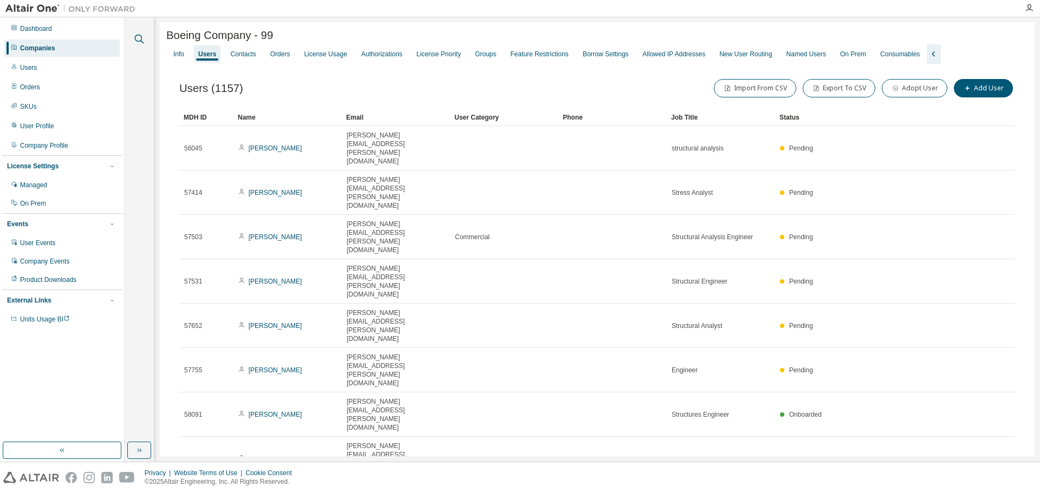
click at [139, 38] on icon "button" at bounding box center [139, 38] width 13 height 13
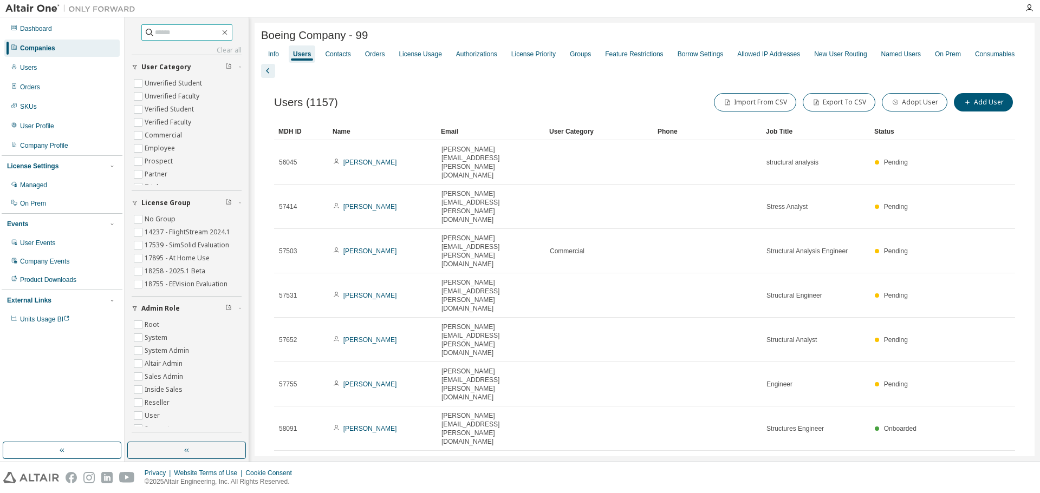
click at [186, 31] on input "text" at bounding box center [187, 32] width 65 height 11
drag, startPoint x: 168, startPoint y: 36, endPoint x: 216, endPoint y: 28, distance: 48.3
click at [168, 36] on input "text" at bounding box center [187, 32] width 65 height 11
paste input "**********"
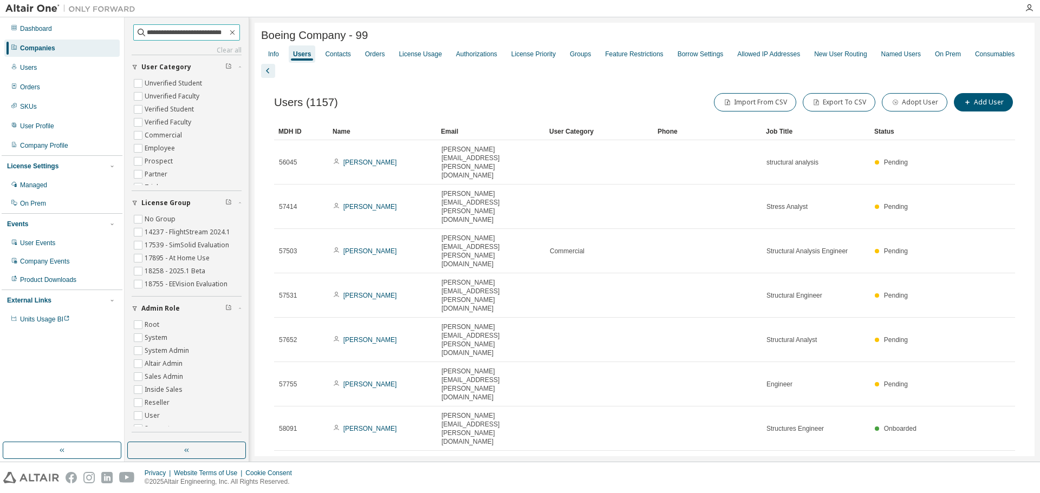
type input "**********"
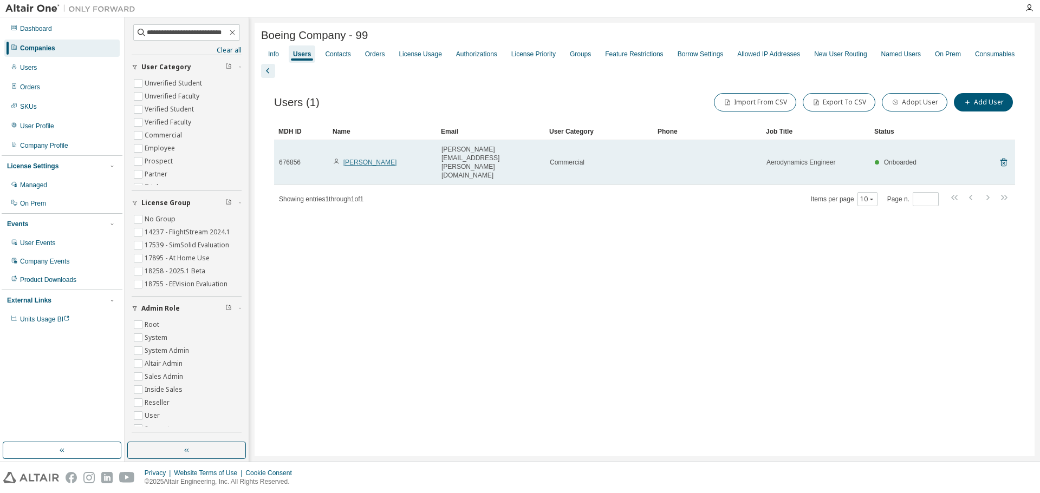
click at [355, 159] on link "[PERSON_NAME]" at bounding box center [370, 163] width 54 height 8
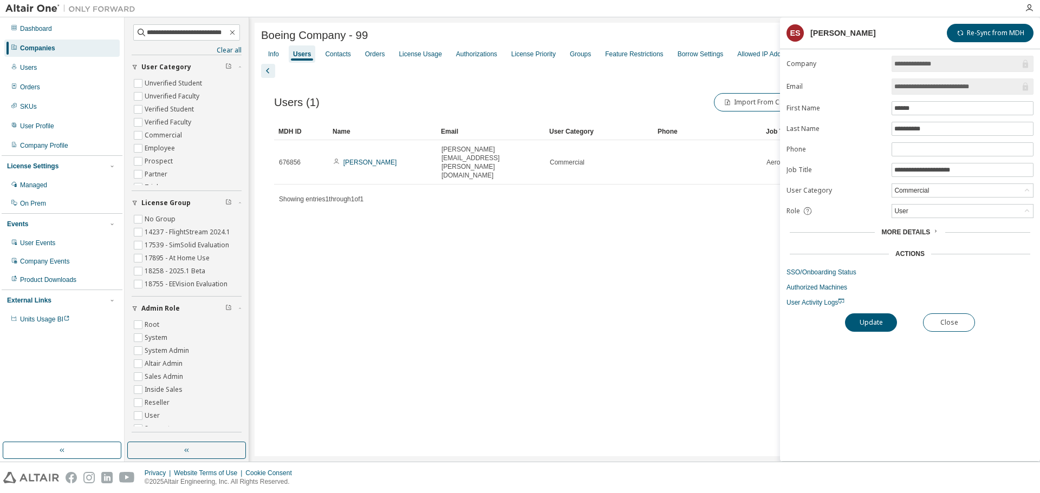
click at [932, 230] on icon at bounding box center [935, 231] width 6 height 6
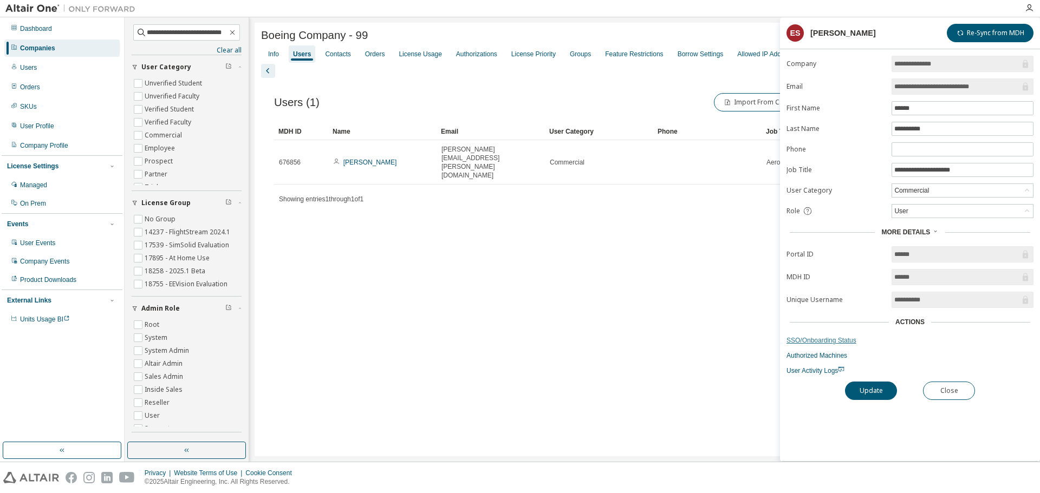
click at [909, 339] on link "SSO/Onboarding Status" at bounding box center [909, 340] width 247 height 9
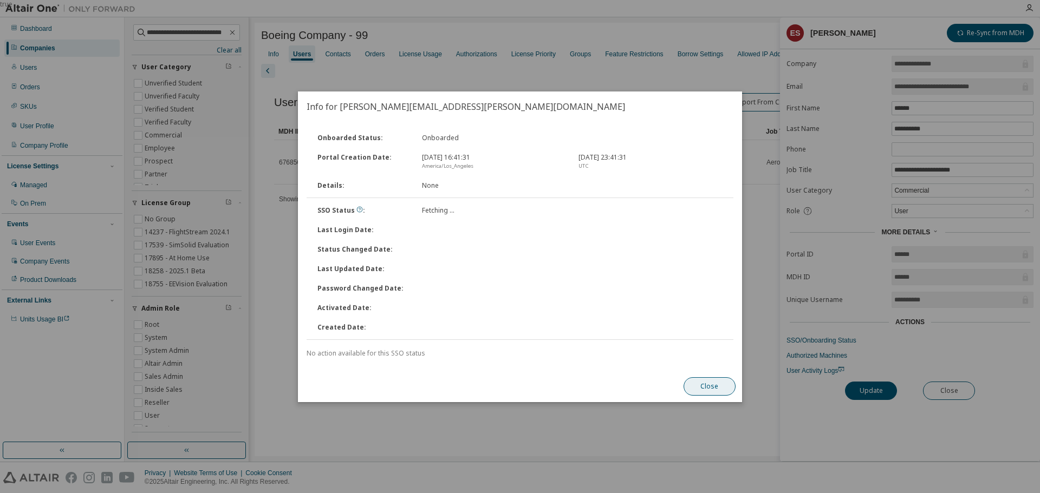
click at [716, 386] on button "Close" at bounding box center [709, 386] width 52 height 18
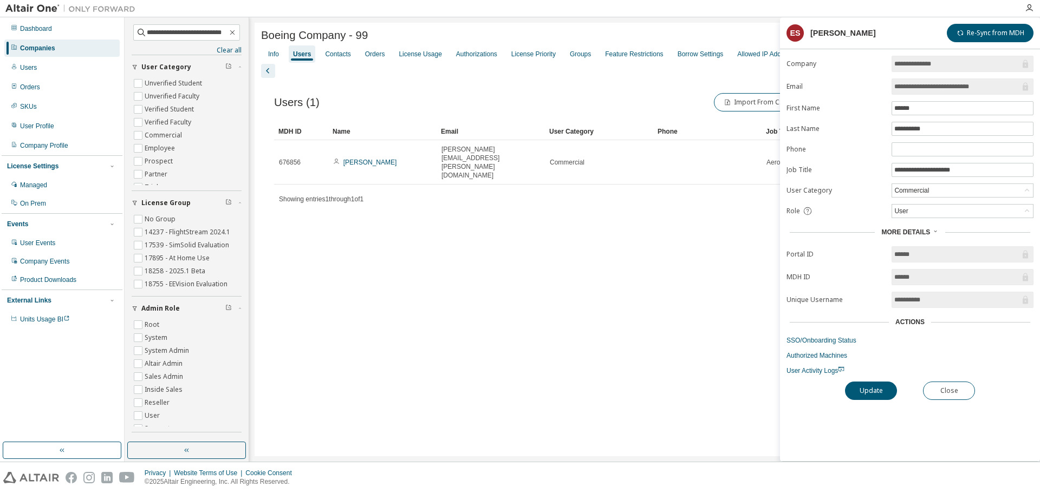
drag, startPoint x: 599, startPoint y: 272, endPoint x: 590, endPoint y: 137, distance: 135.1
click at [599, 271] on div "Boeing Company - 99 Clear Load Save Save As Field Operator Value Select filter …" at bounding box center [644, 240] width 780 height 434
click at [579, 57] on div "Groups" at bounding box center [580, 54] width 21 height 9
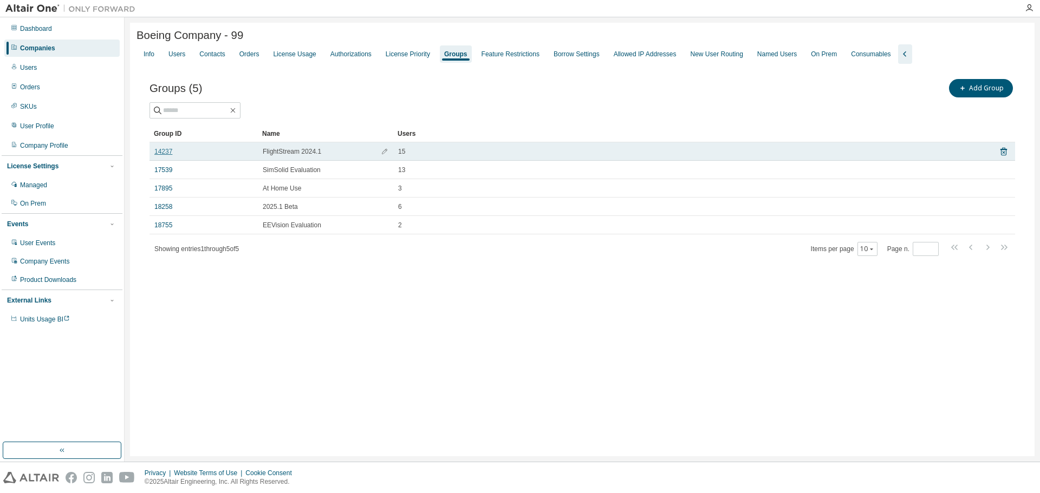
click at [166, 154] on link "14237" at bounding box center [163, 151] width 18 height 9
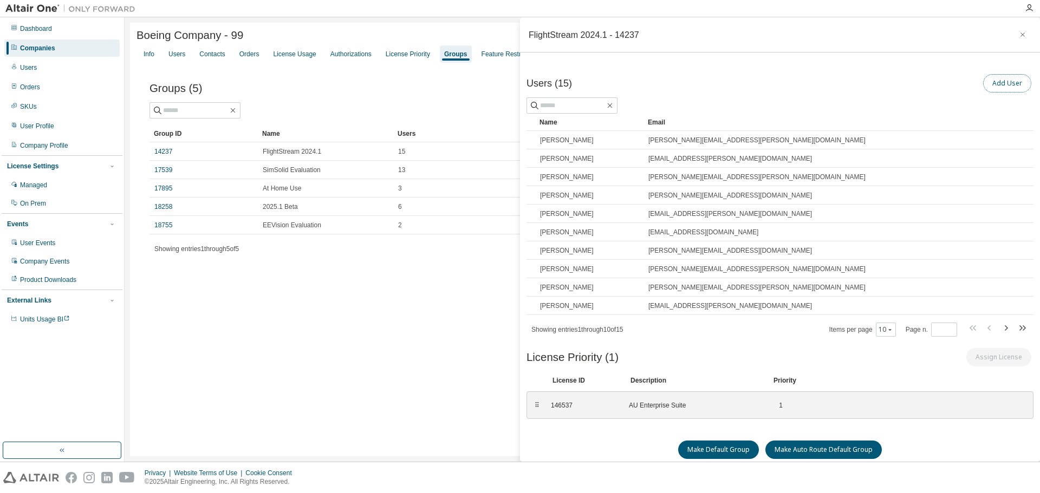
click at [993, 78] on button "Add User" at bounding box center [1007, 83] width 48 height 18
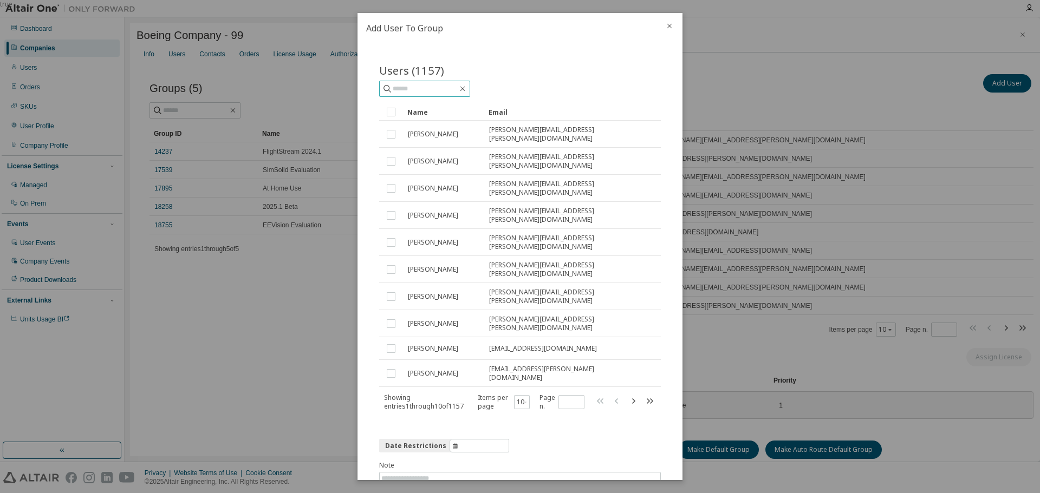
click at [421, 88] on input "text" at bounding box center [425, 88] width 65 height 11
paste input "**********"
type input "**********"
click at [668, 23] on icon "close" at bounding box center [669, 26] width 9 height 9
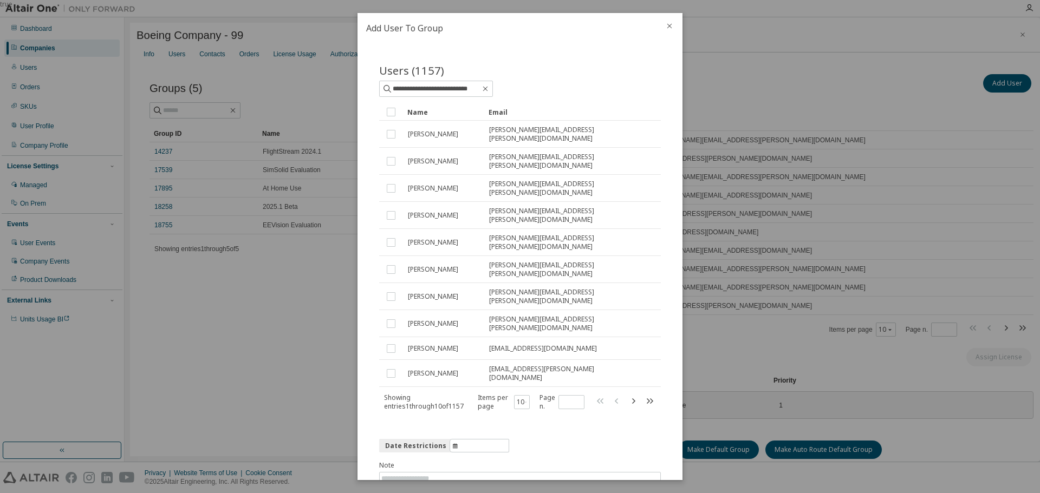
scroll to position [0, 0]
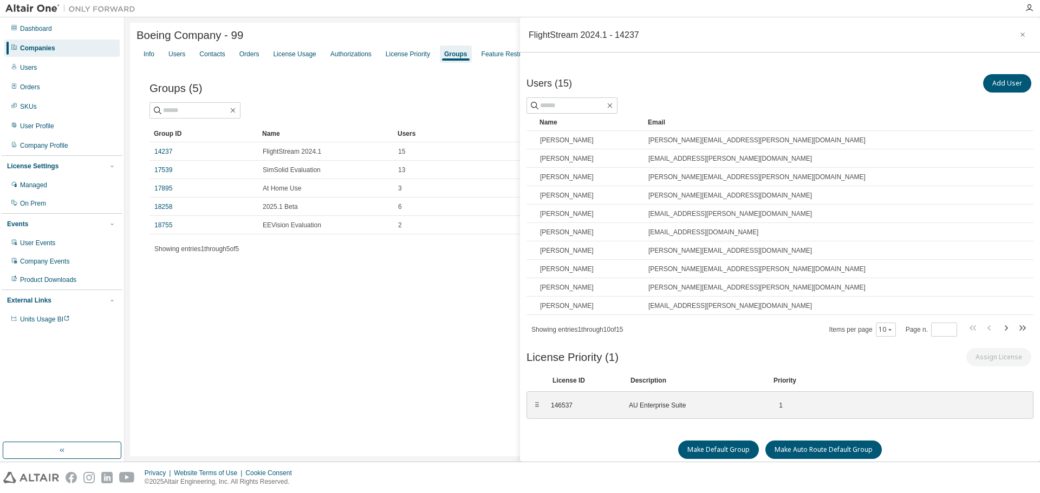
drag, startPoint x: 337, startPoint y: 90, endPoint x: 244, endPoint y: 89, distance: 93.1
click at [332, 94] on div "Groups (5) Add Group" at bounding box center [581, 88] width 865 height 23
click at [41, 53] on div "Companies" at bounding box center [61, 48] width 115 height 17
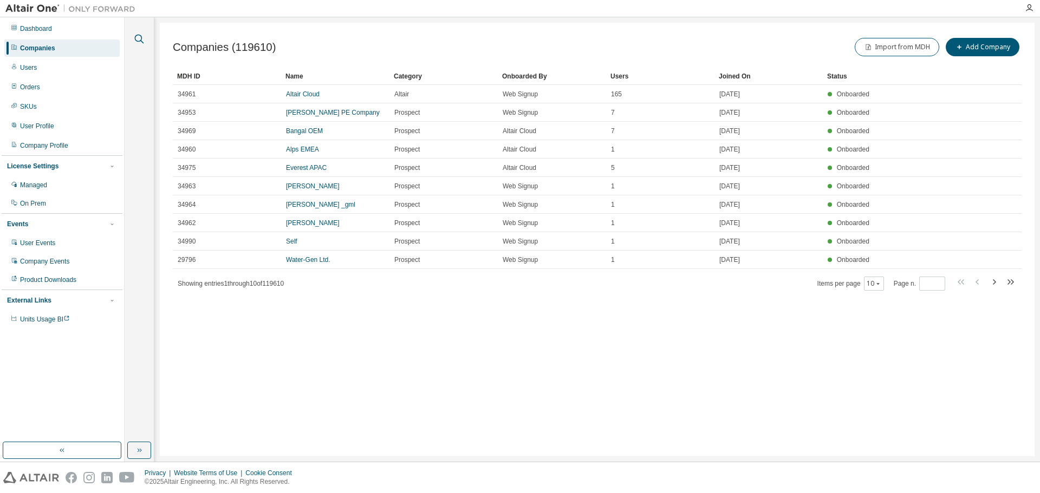
click at [139, 39] on icon "button" at bounding box center [139, 38] width 13 height 13
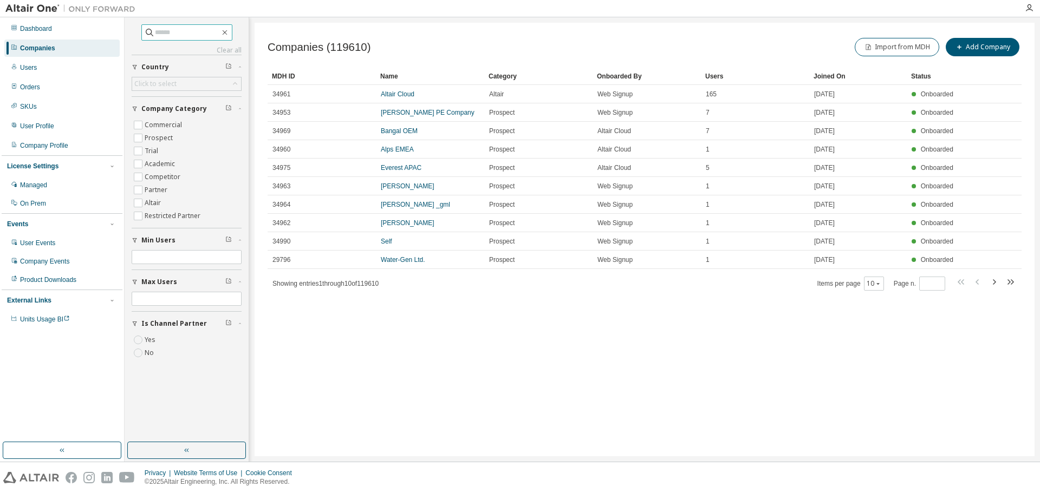
click at [181, 35] on input "text" at bounding box center [187, 32] width 65 height 11
type input "******"
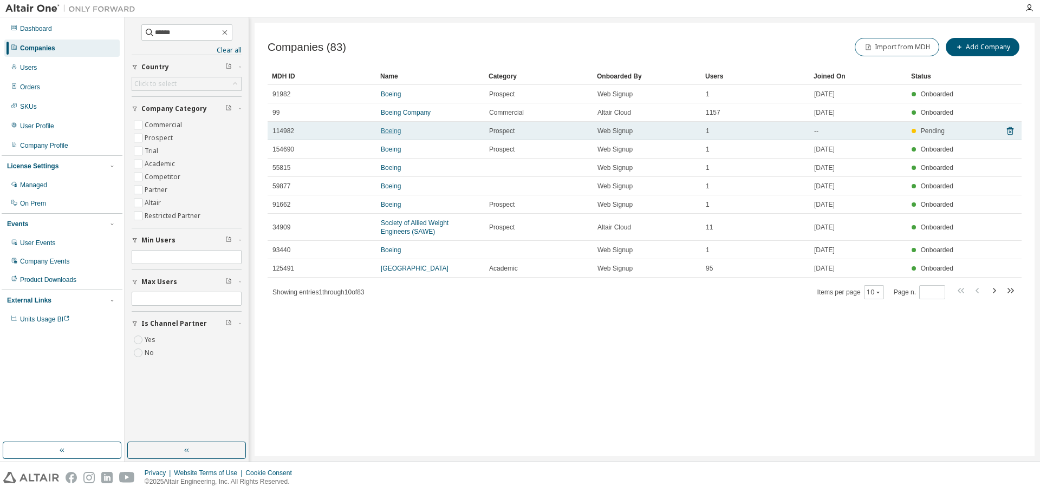
click at [393, 129] on link "Boeing" at bounding box center [391, 131] width 20 height 8
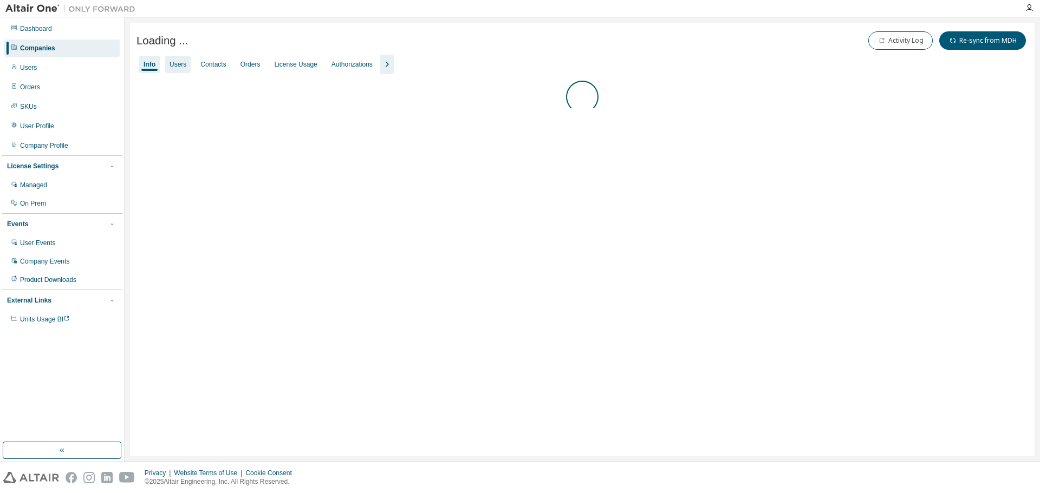
click at [178, 68] on div "Users" at bounding box center [177, 64] width 17 height 9
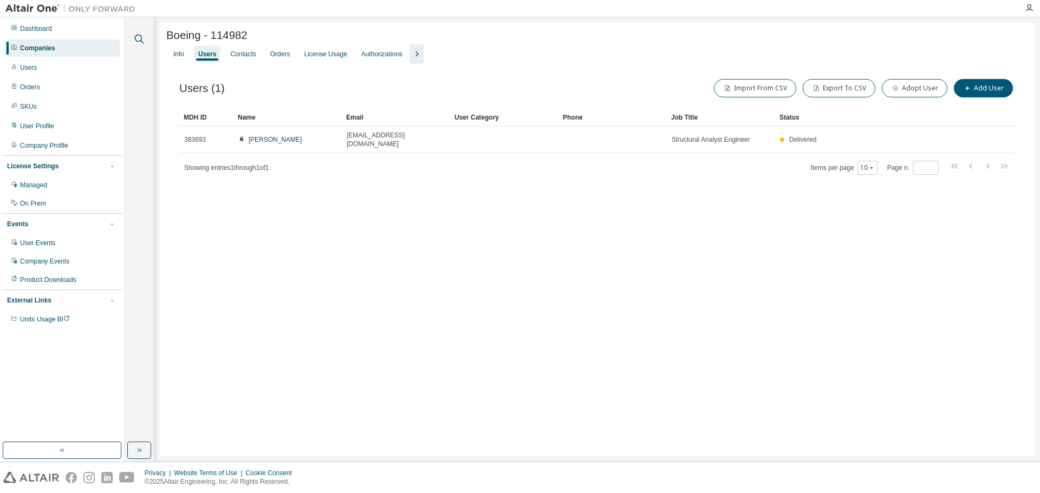
click at [141, 38] on icon "button" at bounding box center [139, 38] width 13 height 13
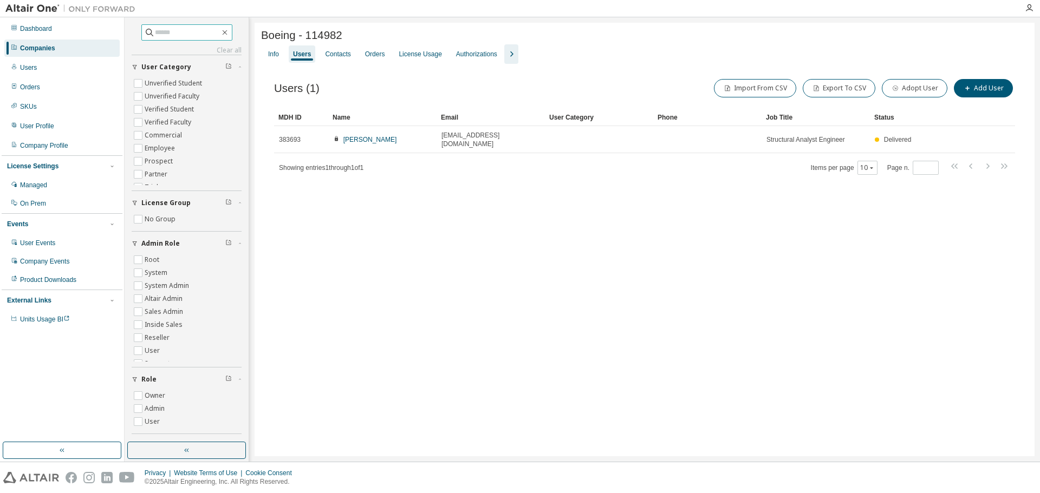
click at [204, 35] on input "text" at bounding box center [187, 32] width 65 height 11
type input "******"
click at [51, 45] on div "Companies" at bounding box center [37, 48] width 35 height 9
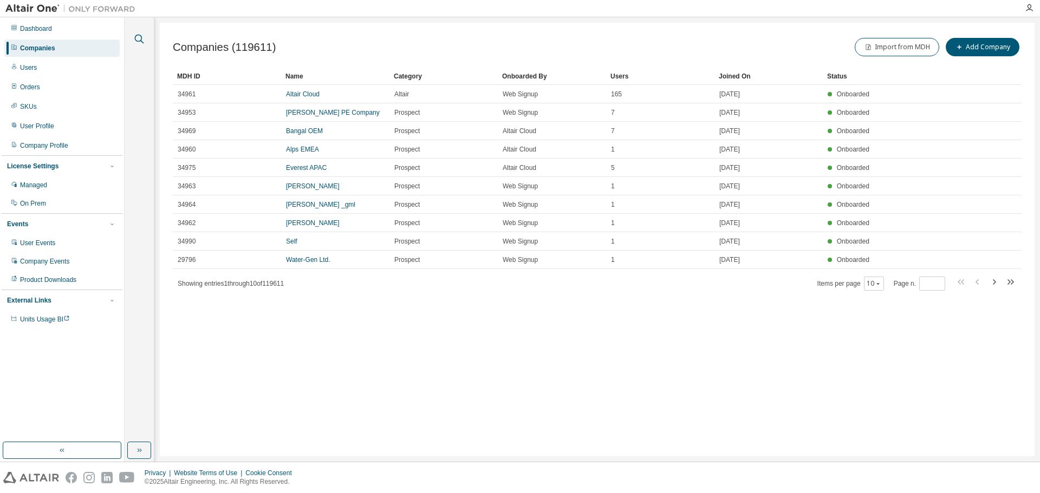
click at [142, 38] on icon "button" at bounding box center [139, 38] width 13 height 13
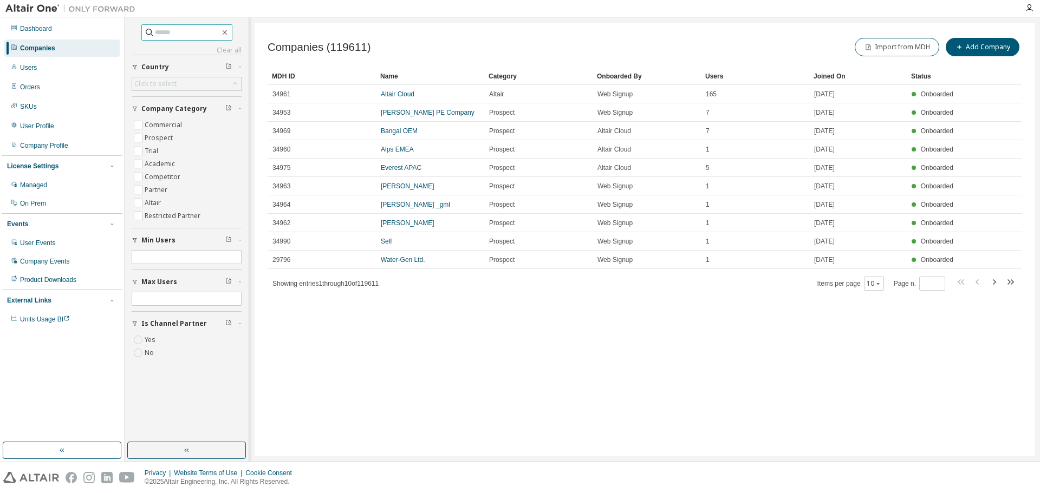
click at [183, 32] on input "text" at bounding box center [187, 32] width 65 height 11
type input "******"
click at [53, 43] on div "Companies" at bounding box center [61, 48] width 115 height 17
click at [229, 33] on icon "button" at bounding box center [224, 32] width 9 height 9
click at [187, 32] on input "text" at bounding box center [187, 32] width 65 height 11
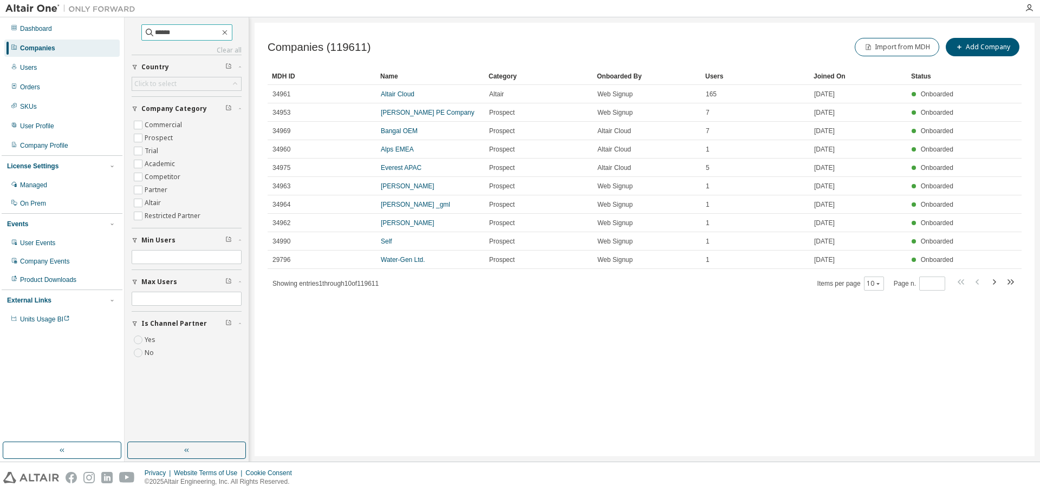
type input "******"
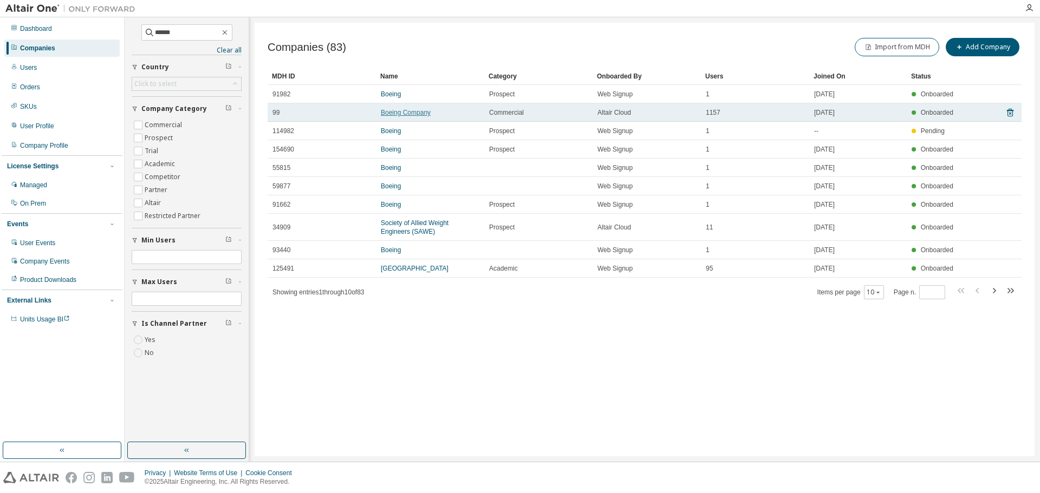
click at [401, 112] on link "Boeing Company" at bounding box center [406, 113] width 50 height 8
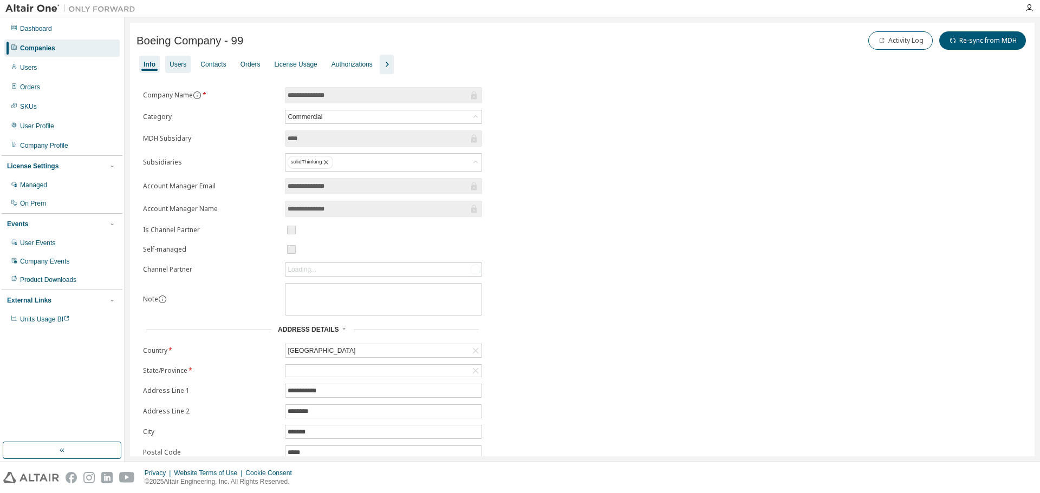
click at [178, 61] on div "Users" at bounding box center [177, 64] width 17 height 9
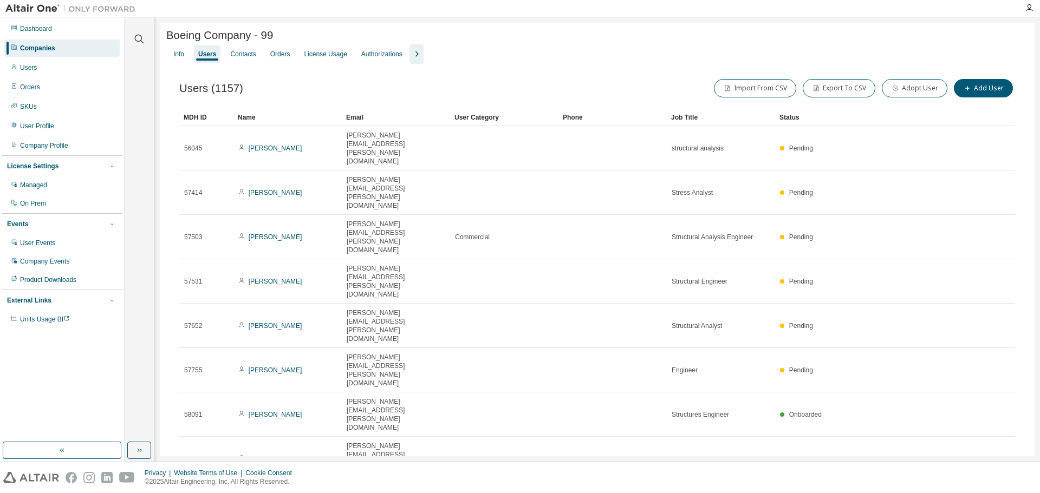
click at [888, 392] on div "100" at bounding box center [902, 393] width 87 height 13
click at [252, 121] on div "Name" at bounding box center [288, 117] width 100 height 17
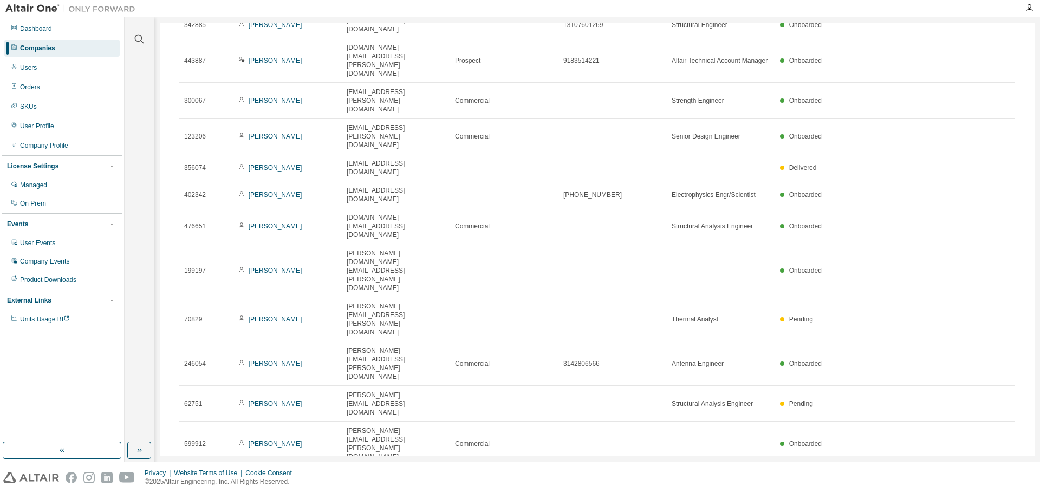
scroll to position [1444, 0]
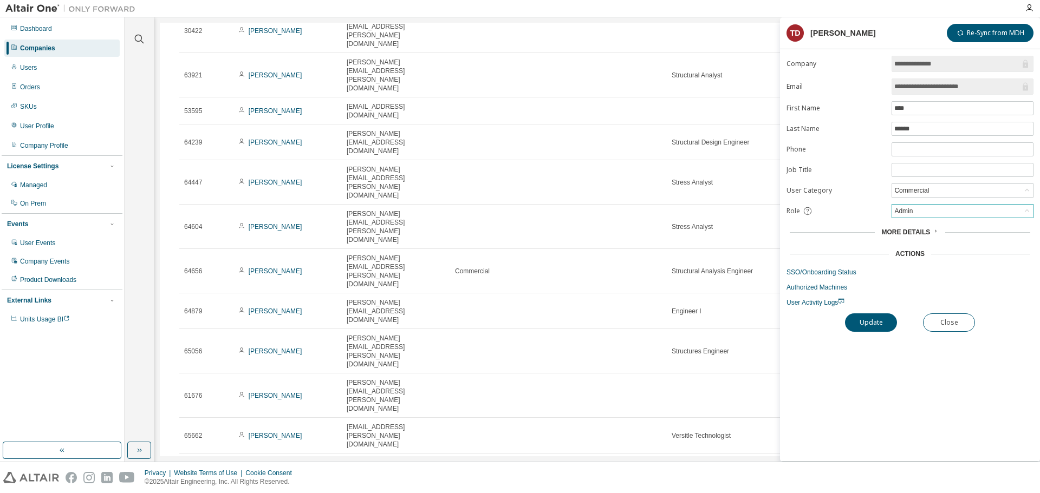
click at [953, 207] on div "Admin" at bounding box center [962, 211] width 141 height 13
click at [960, 320] on button "Close" at bounding box center [949, 322] width 52 height 18
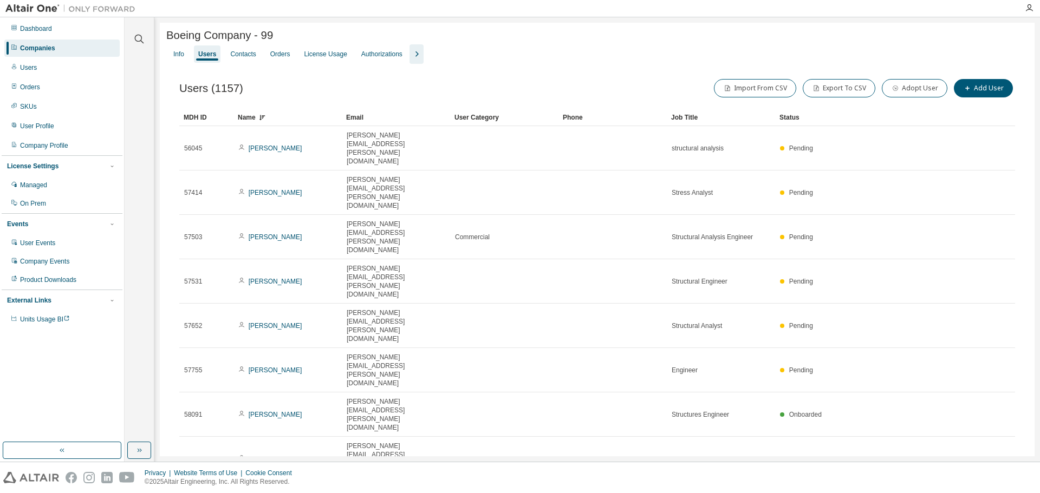
click at [414, 60] on icon "button" at bounding box center [416, 54] width 13 height 13
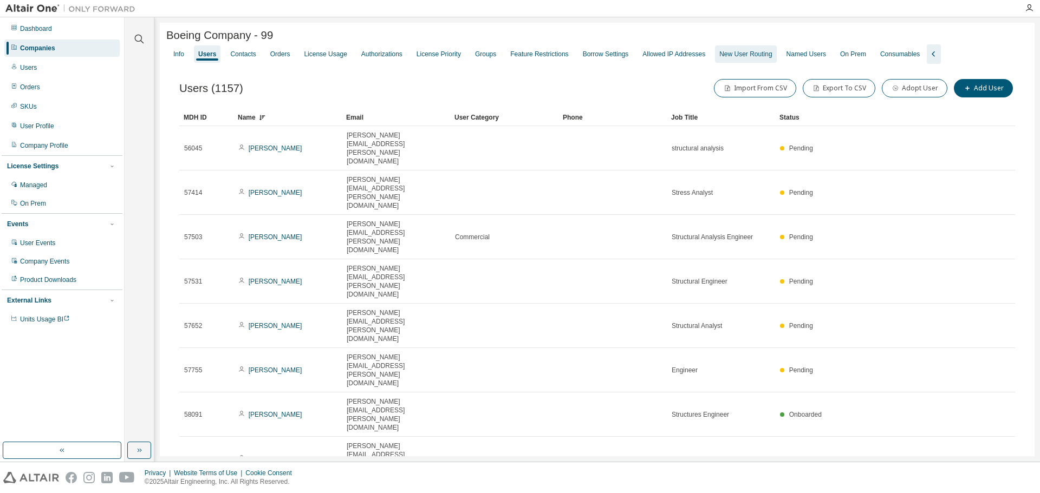
click at [733, 61] on div "New User Routing" at bounding box center [745, 53] width 61 height 17
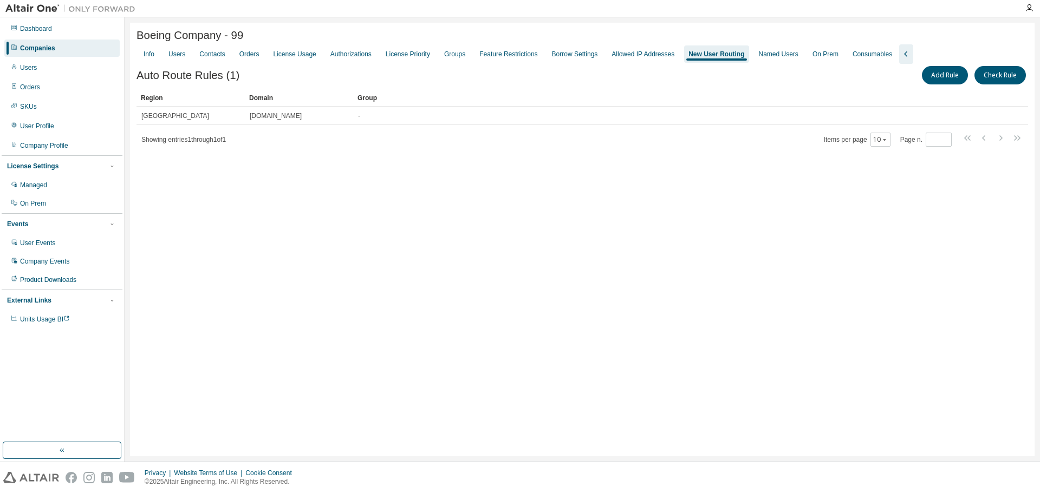
click at [66, 45] on div "Companies" at bounding box center [61, 48] width 115 height 17
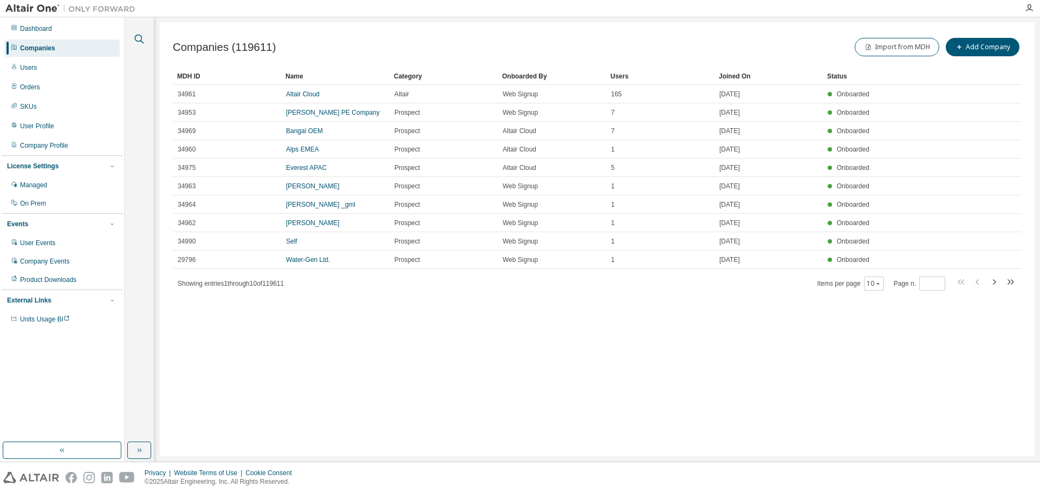
click at [141, 37] on icon "button" at bounding box center [139, 39] width 9 height 9
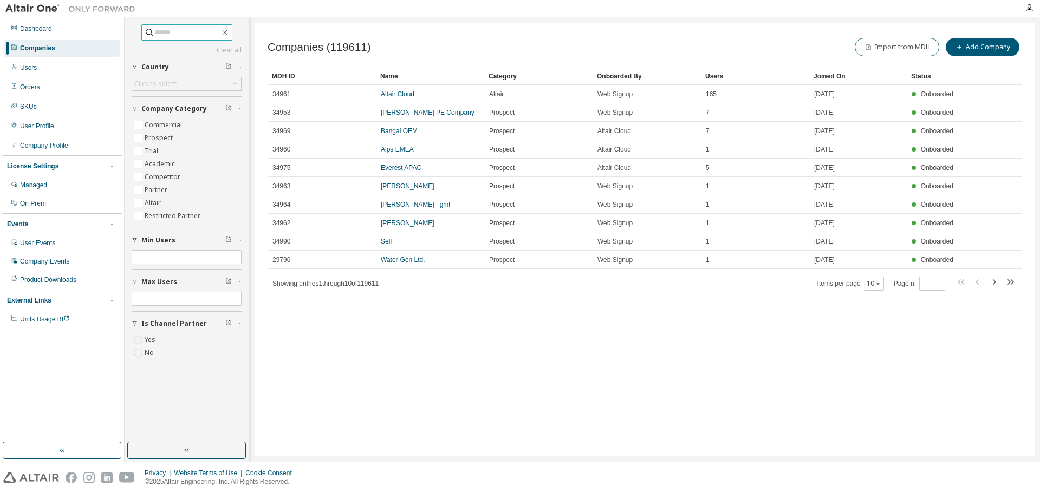
click at [181, 34] on input "text" at bounding box center [187, 32] width 65 height 11
type input "******"
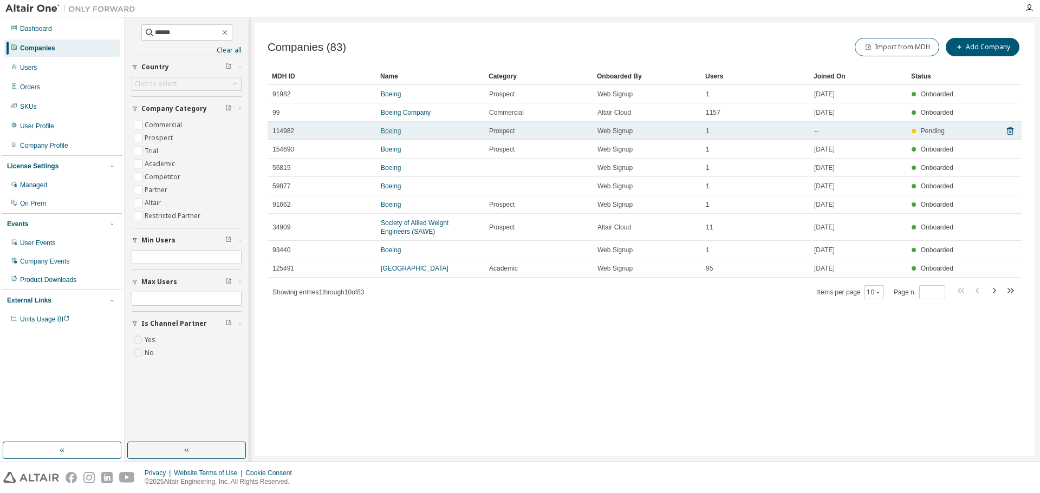
click at [391, 134] on link "Boeing" at bounding box center [391, 131] width 20 height 8
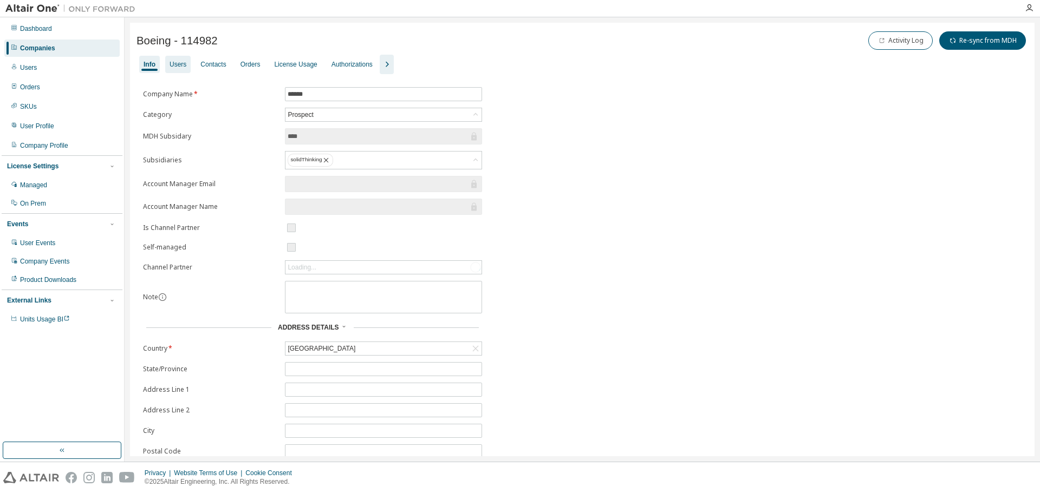
click at [172, 67] on div "Users" at bounding box center [177, 64] width 17 height 9
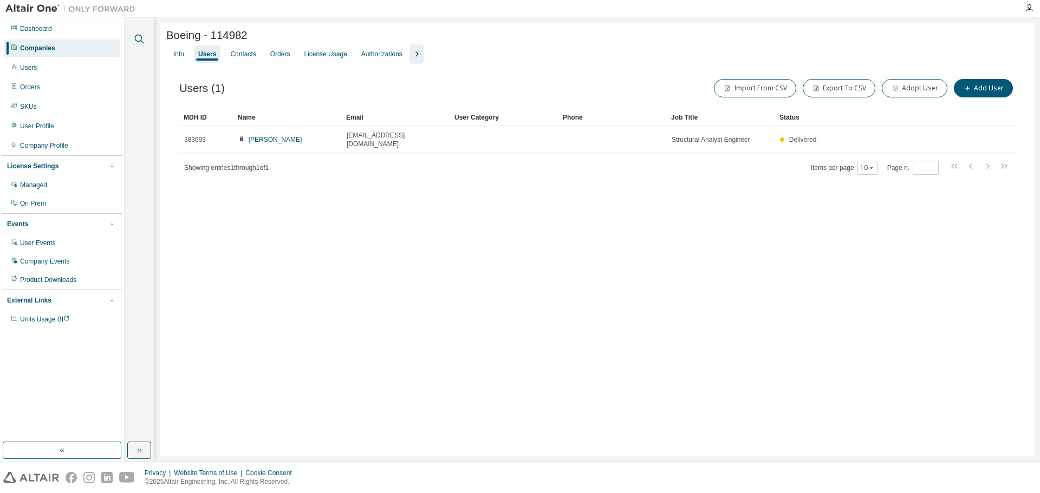
click at [135, 35] on icon "button" at bounding box center [139, 38] width 13 height 13
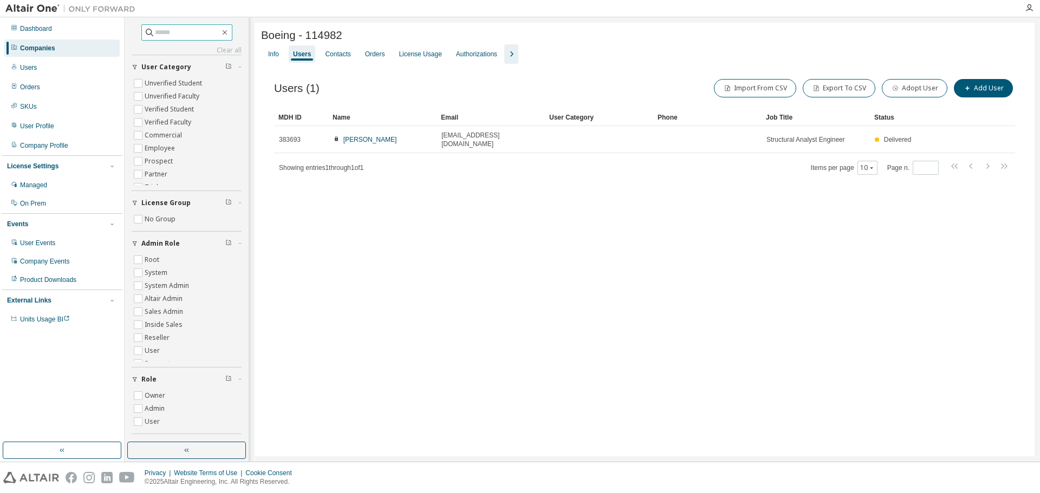
click at [191, 32] on input "text" at bounding box center [187, 32] width 65 height 11
click at [51, 51] on div "Companies" at bounding box center [37, 48] width 35 height 9
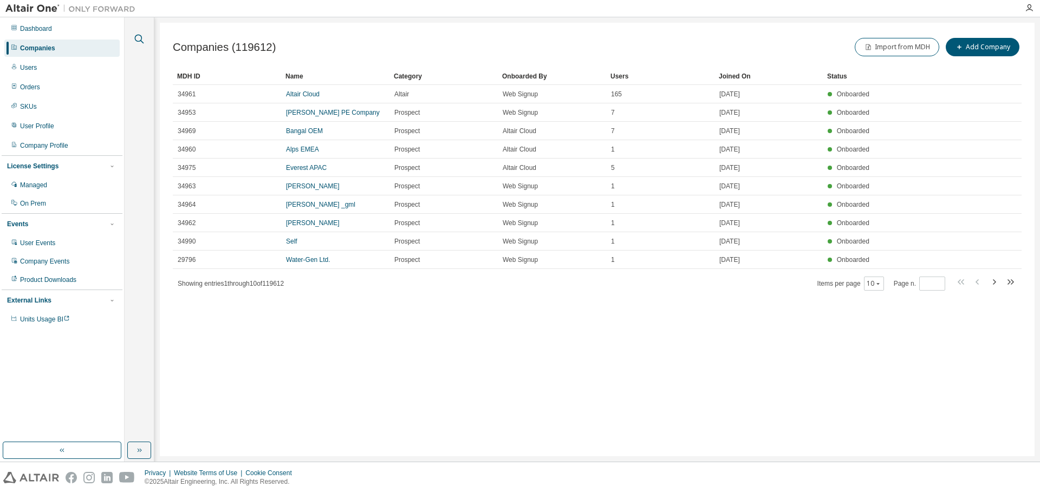
click at [140, 37] on icon "button" at bounding box center [139, 38] width 13 height 13
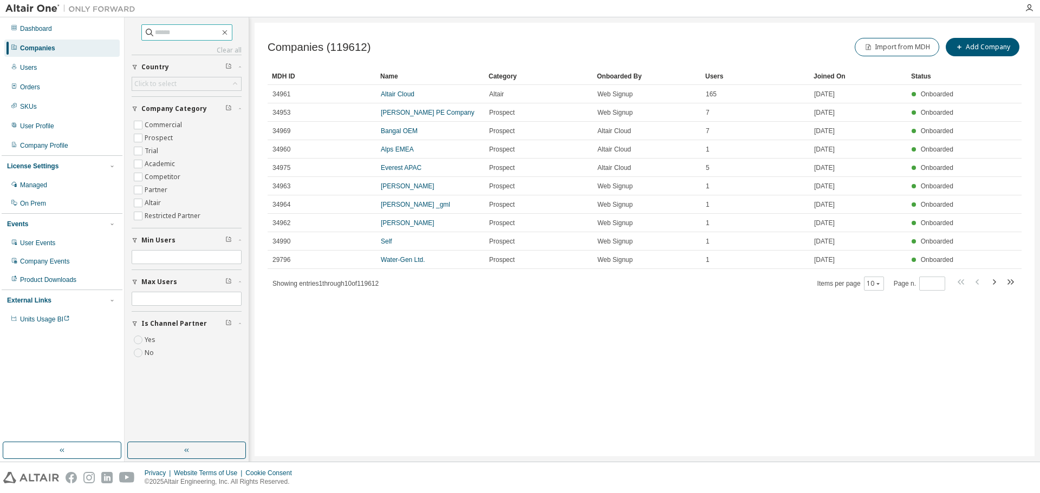
click at [177, 36] on input "text" at bounding box center [187, 32] width 65 height 11
type input "******"
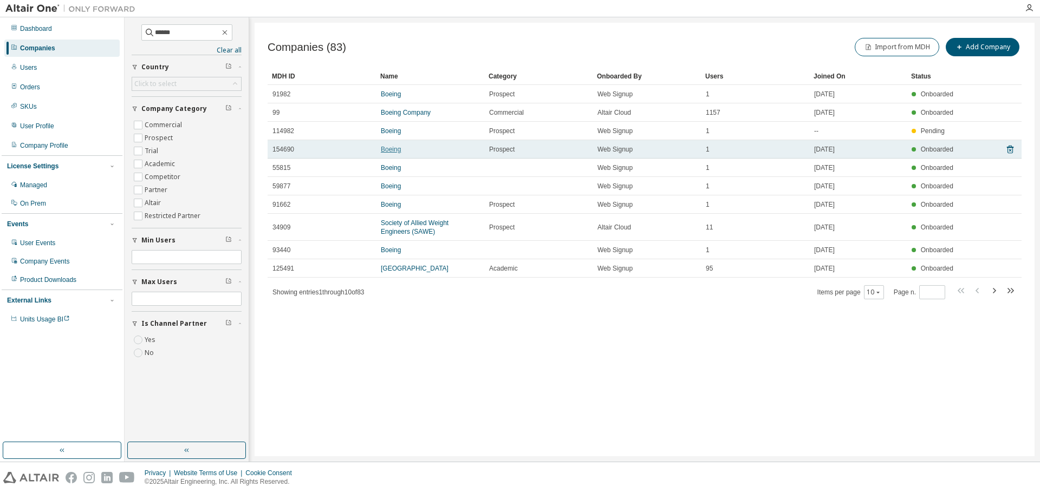
click at [394, 152] on link "Boeing" at bounding box center [391, 150] width 20 height 8
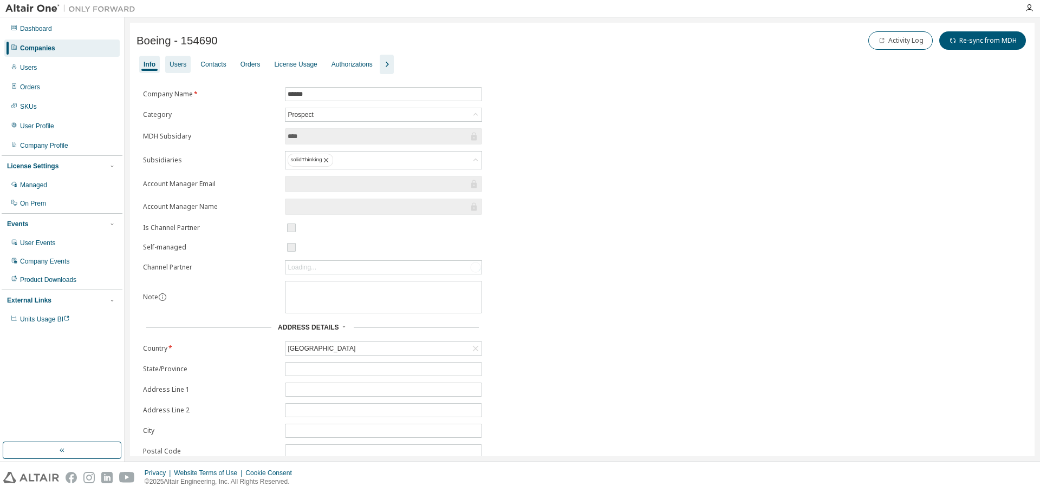
click at [178, 63] on div "Users" at bounding box center [177, 64] width 17 height 9
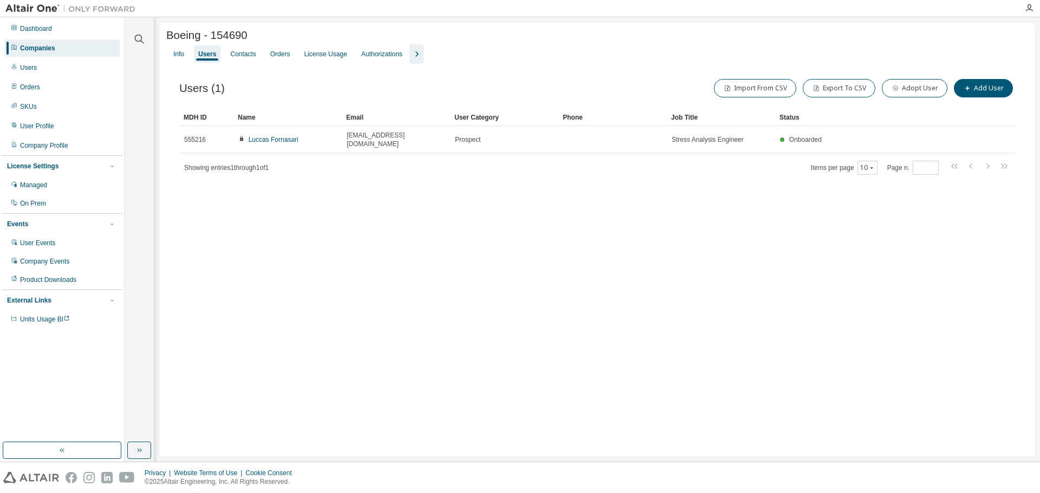
click at [136, 29] on div at bounding box center [139, 32] width 26 height 27
click at [138, 33] on icon "button" at bounding box center [139, 38] width 13 height 13
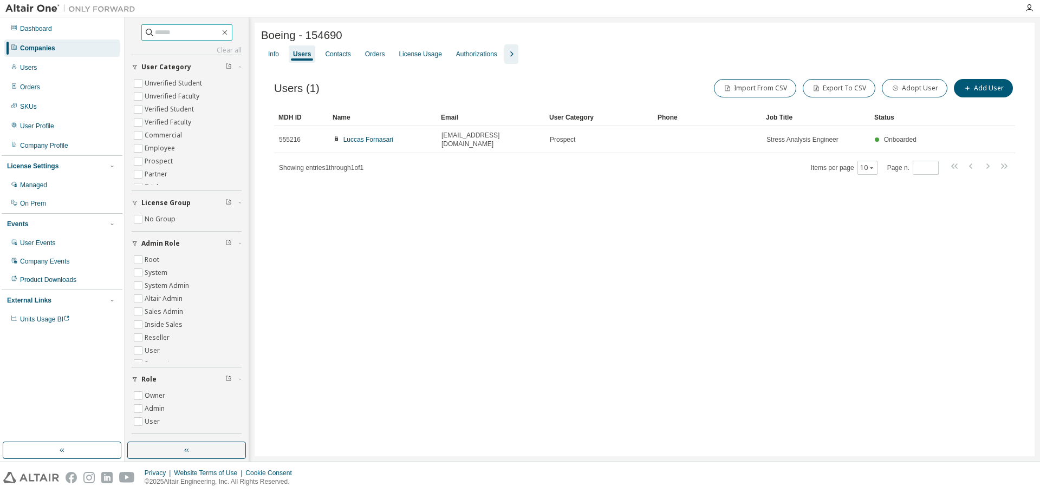
click at [168, 34] on input "text" at bounding box center [187, 32] width 65 height 11
type input "******"
click at [42, 49] on div "Companies" at bounding box center [37, 48] width 35 height 9
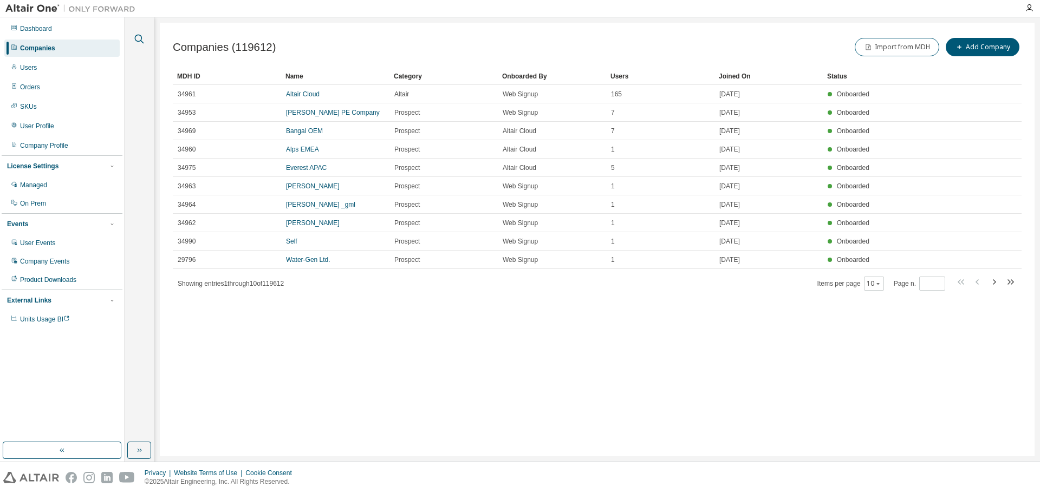
click at [140, 35] on icon "button" at bounding box center [139, 39] width 9 height 9
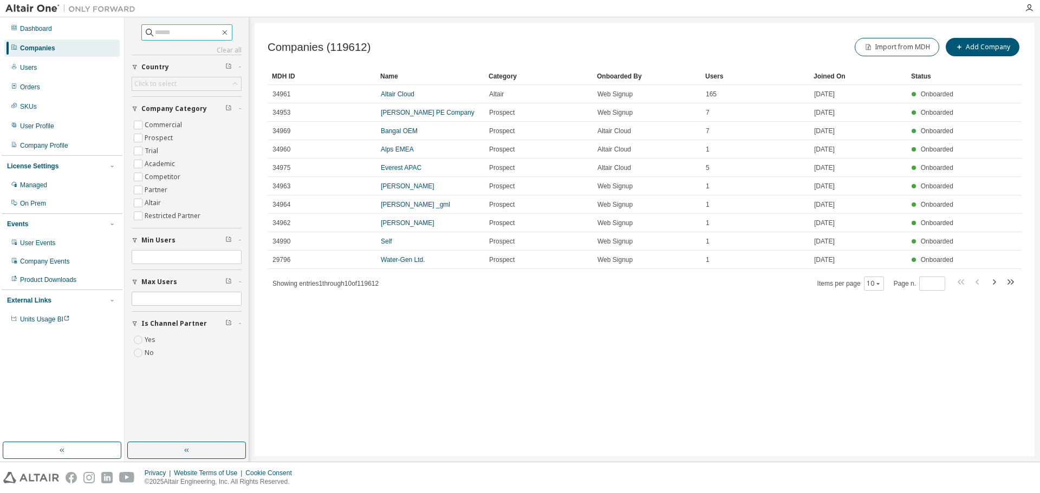
click at [191, 35] on input "text" at bounding box center [187, 32] width 65 height 11
type input "******"
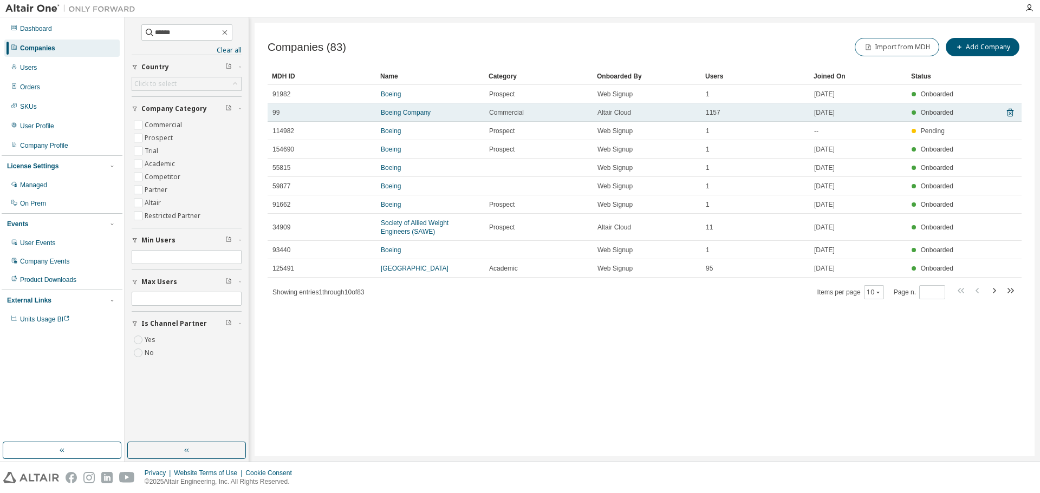
click at [415, 117] on td "Boeing Company" at bounding box center [430, 112] width 108 height 18
click at [417, 113] on link "Boeing Company" at bounding box center [406, 113] width 50 height 8
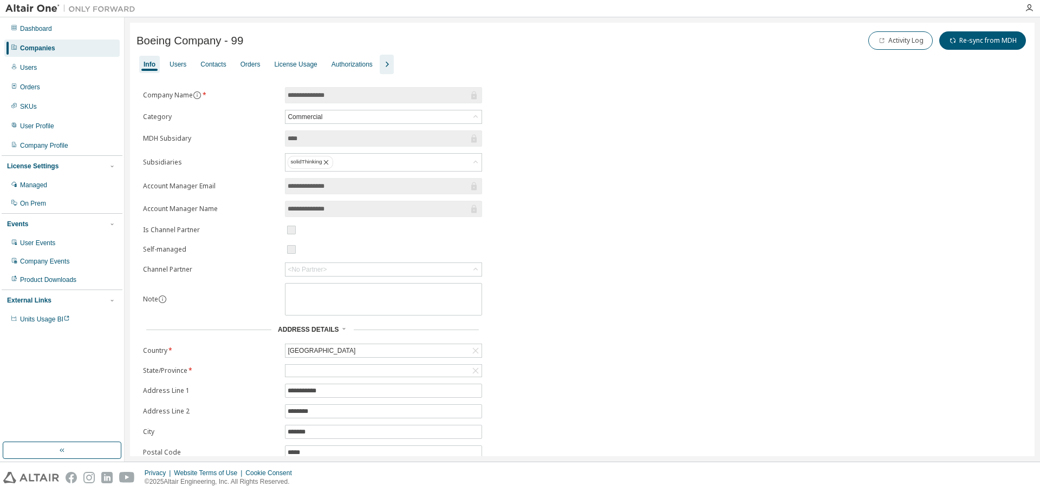
click at [381, 61] on icon "button" at bounding box center [386, 64] width 13 height 13
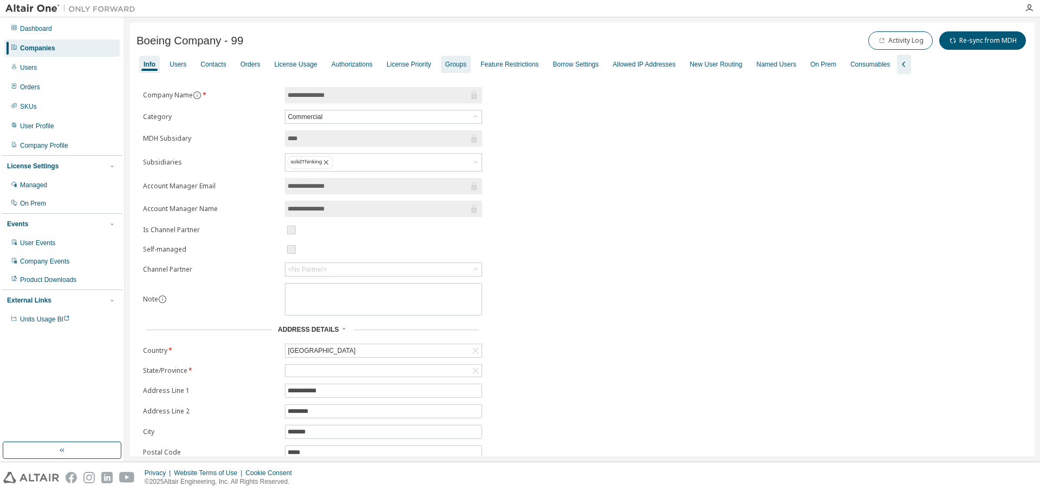
click at [445, 67] on div "Groups" at bounding box center [455, 64] width 21 height 9
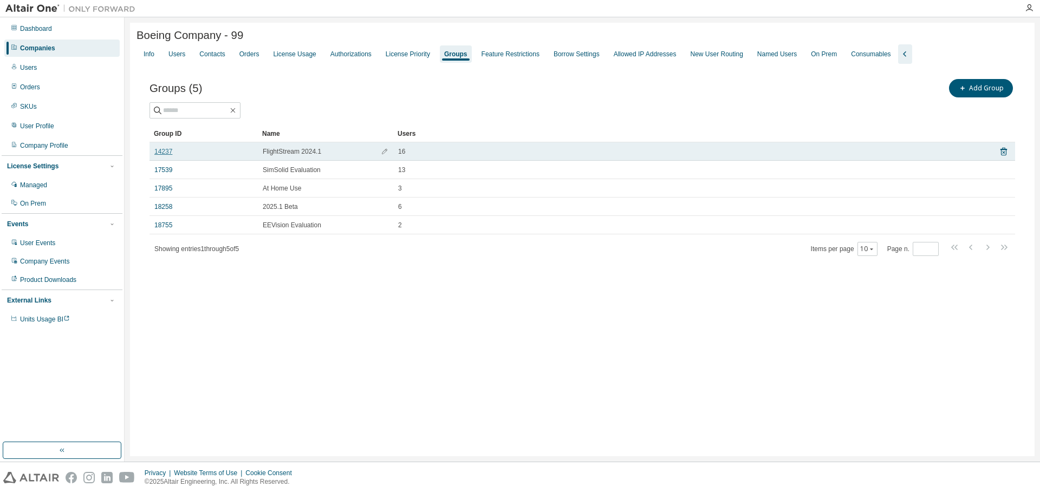
click at [156, 152] on link "14237" at bounding box center [163, 151] width 18 height 9
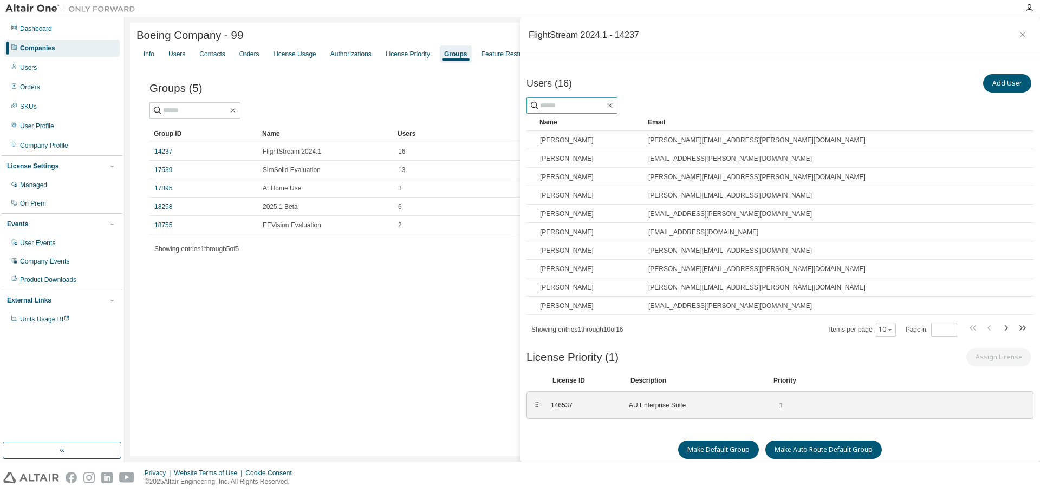
click at [581, 97] on span at bounding box center [571, 105] width 91 height 16
click at [581, 103] on input "text" at bounding box center [572, 105] width 65 height 11
type input "******"
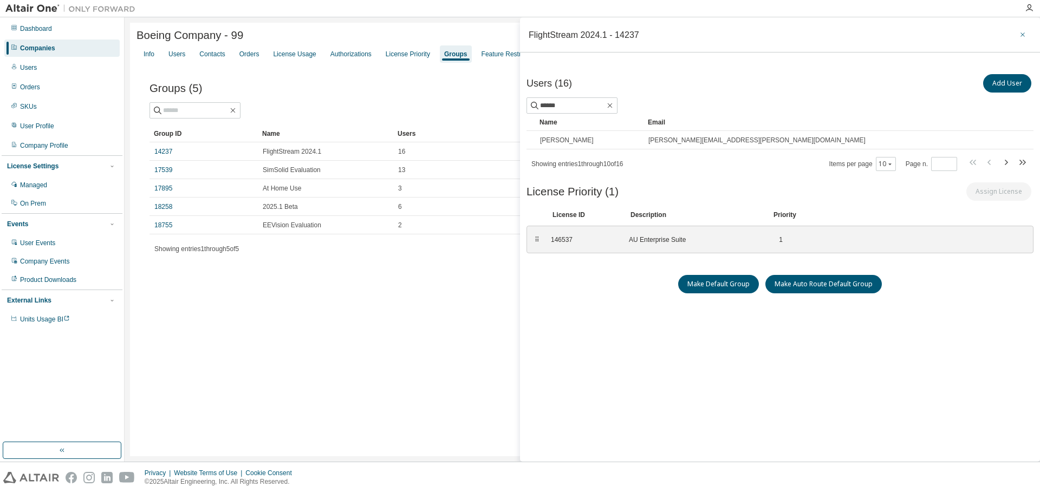
click at [1018, 34] on icon "button" at bounding box center [1022, 34] width 8 height 9
